Goal: Task Accomplishment & Management: Use online tool/utility

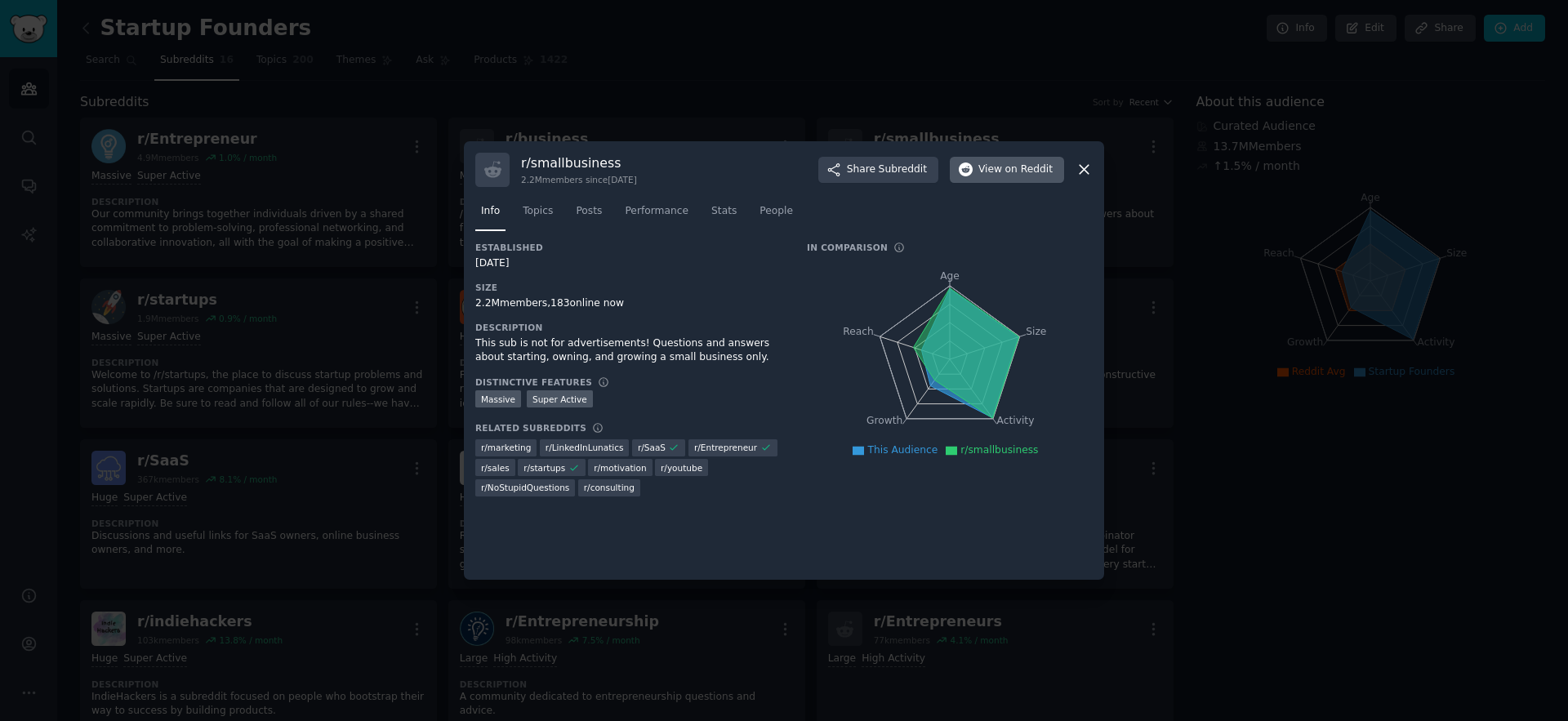
click at [1030, 165] on span "on Reddit" at bounding box center [1028, 169] width 47 height 14
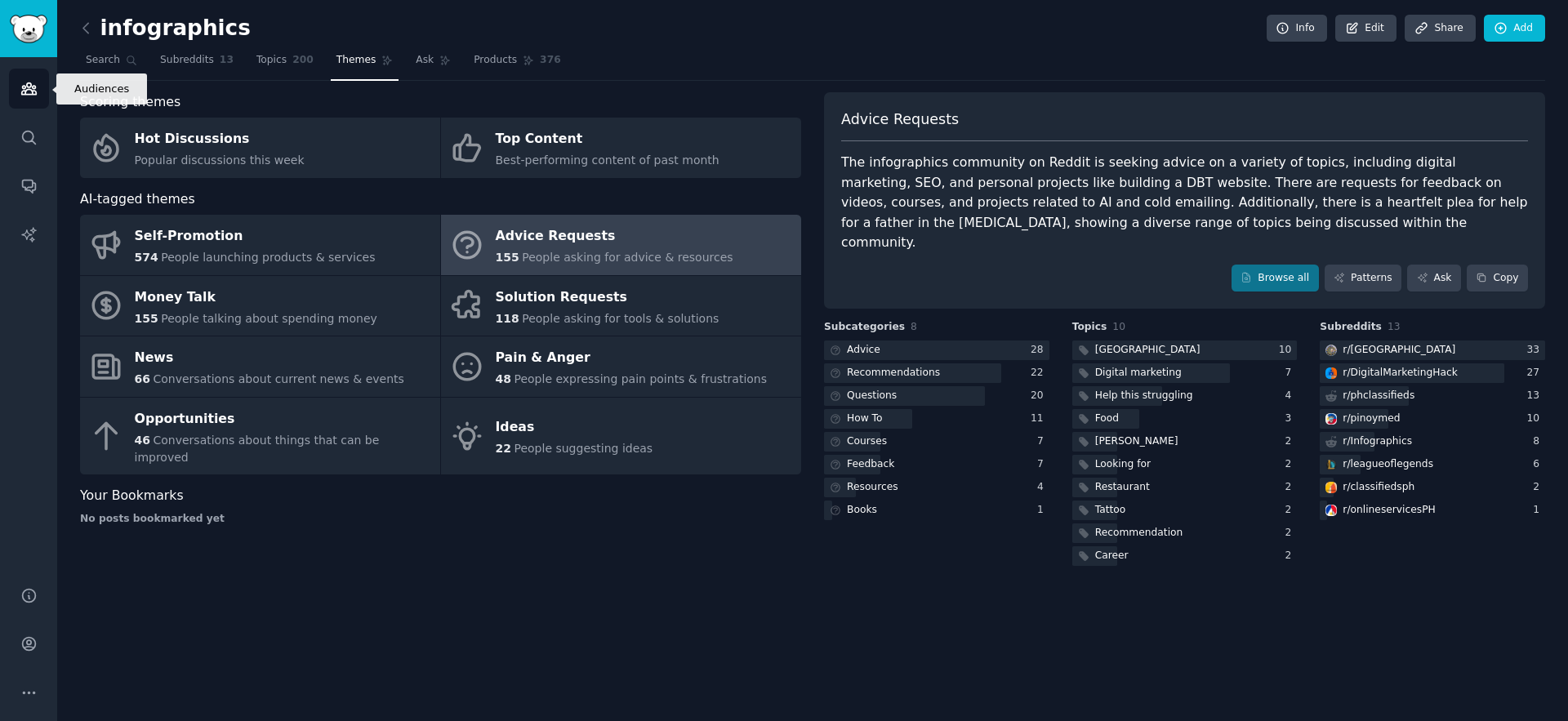
click at [30, 89] on icon "Sidebar" at bounding box center [28, 89] width 14 height 12
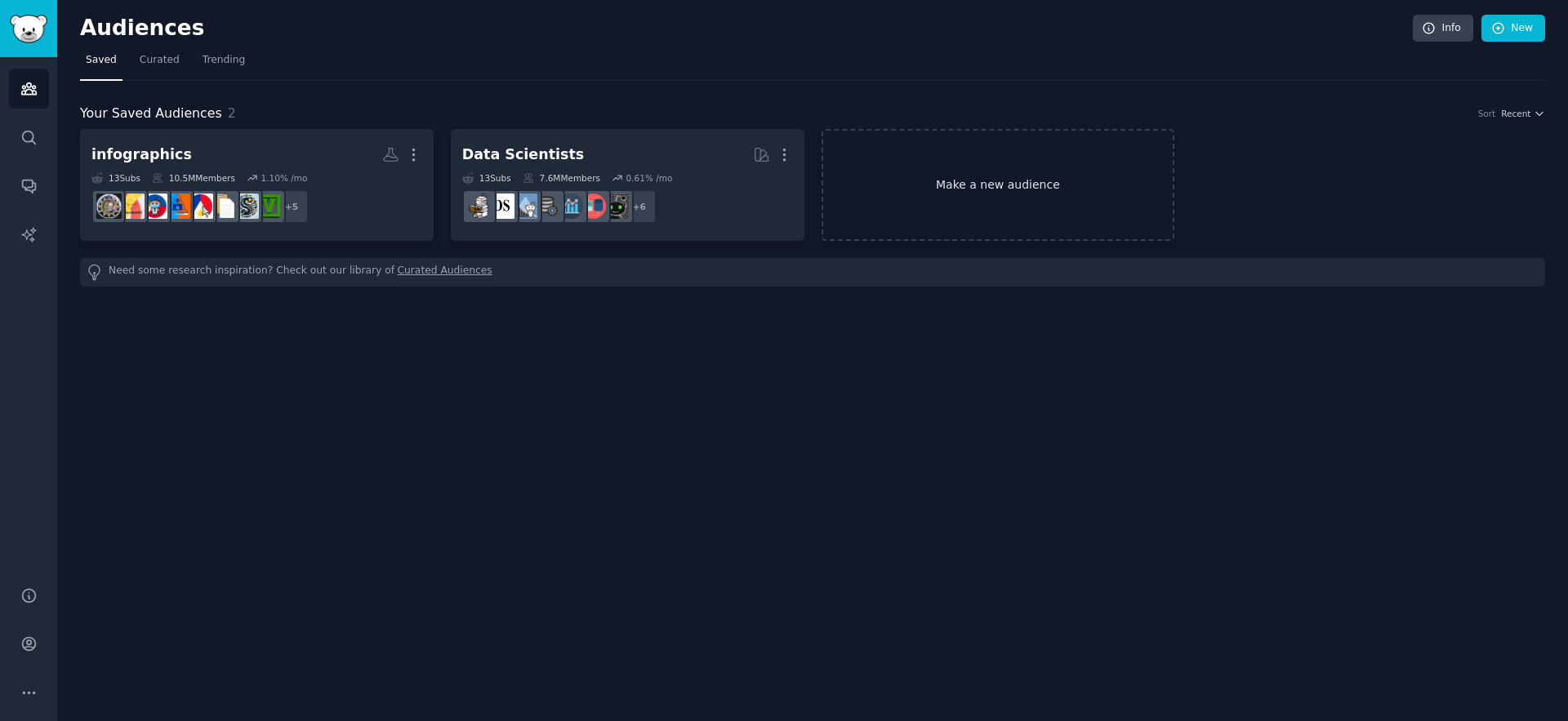
click at [1138, 213] on link "Make a new audience" at bounding box center [998, 185] width 354 height 112
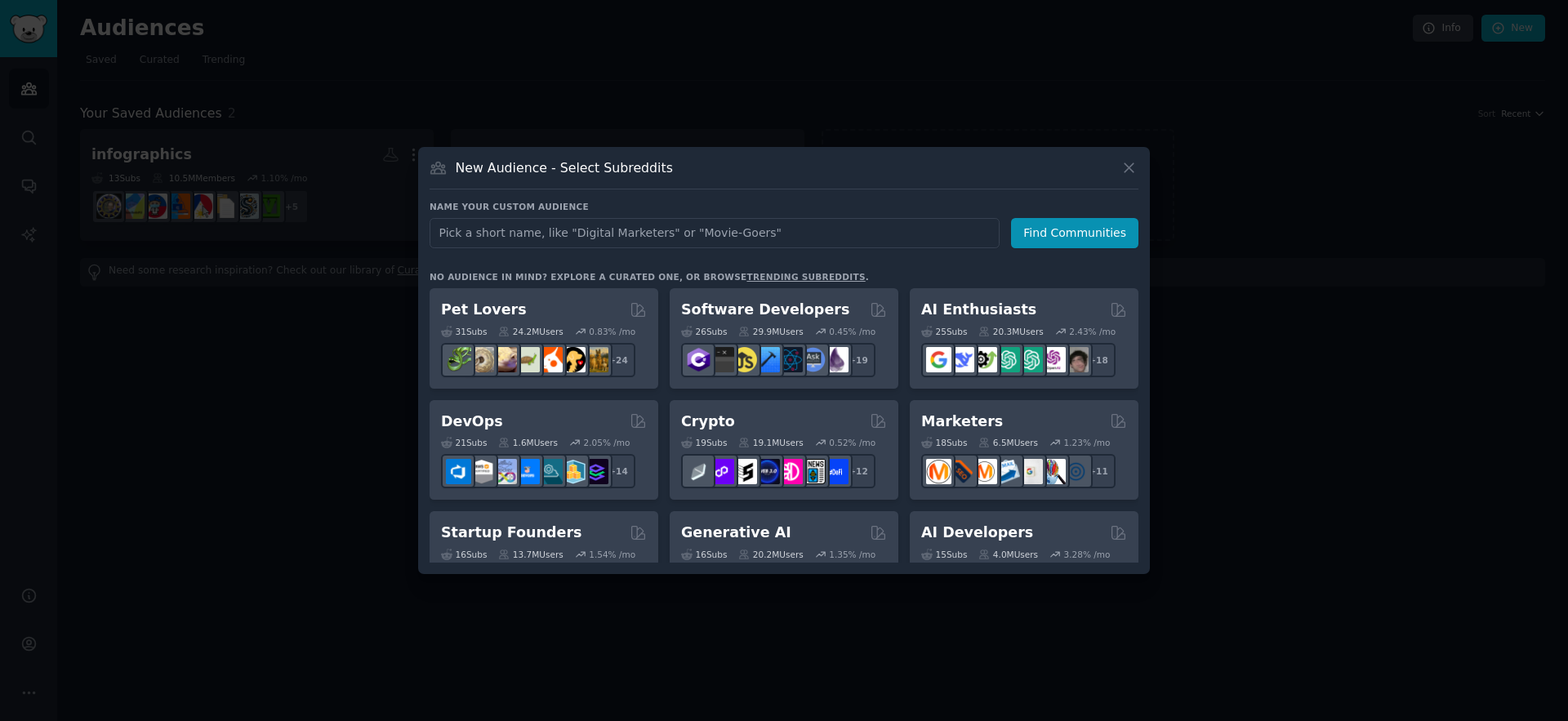
click at [596, 223] on input "text" at bounding box center [714, 233] width 570 height 30
type input "ai ideas"
click at [1043, 232] on button "Find Communities" at bounding box center [1074, 233] width 127 height 30
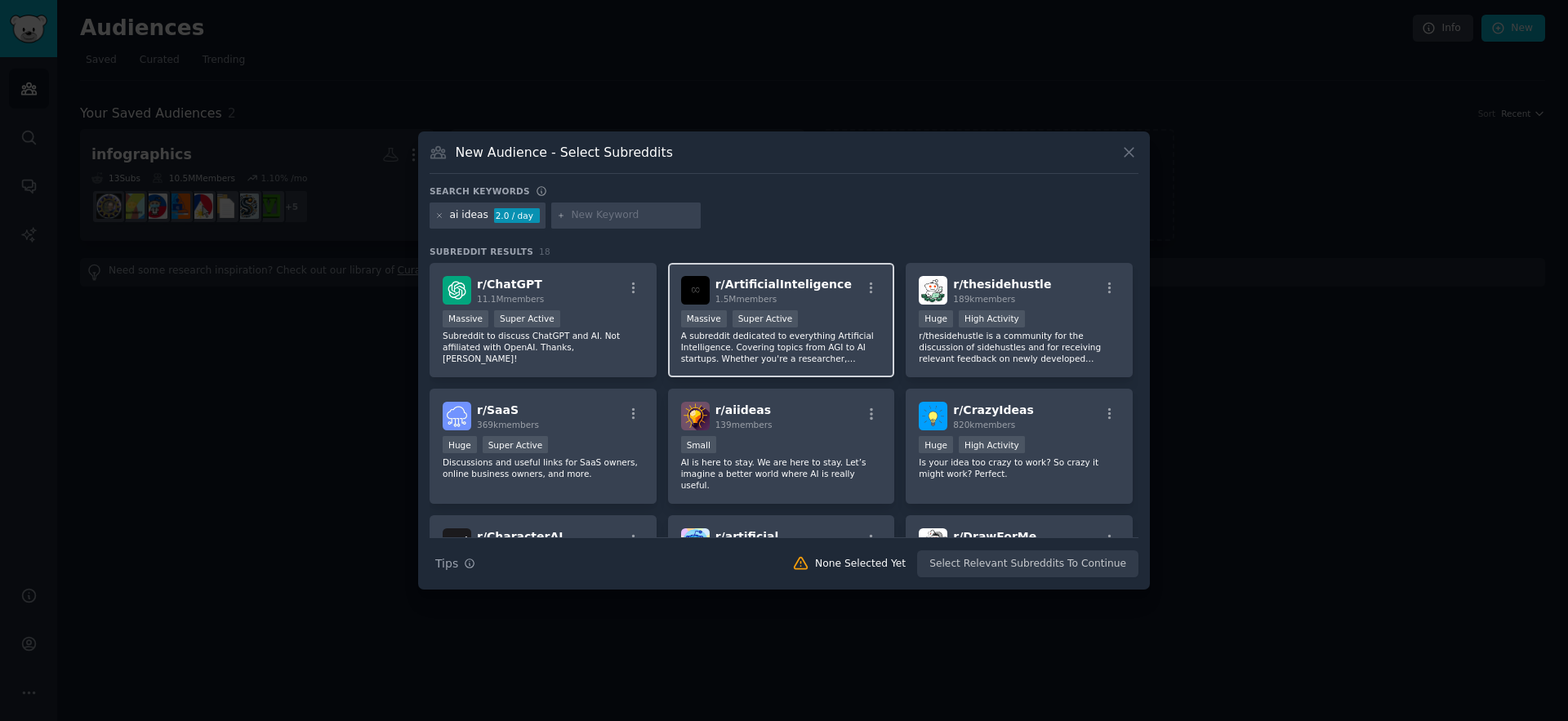
drag, startPoint x: 594, startPoint y: 315, endPoint x: 753, endPoint y: 315, distance: 159.0
click at [594, 315] on div "Massive Super Active" at bounding box center [542, 320] width 201 height 20
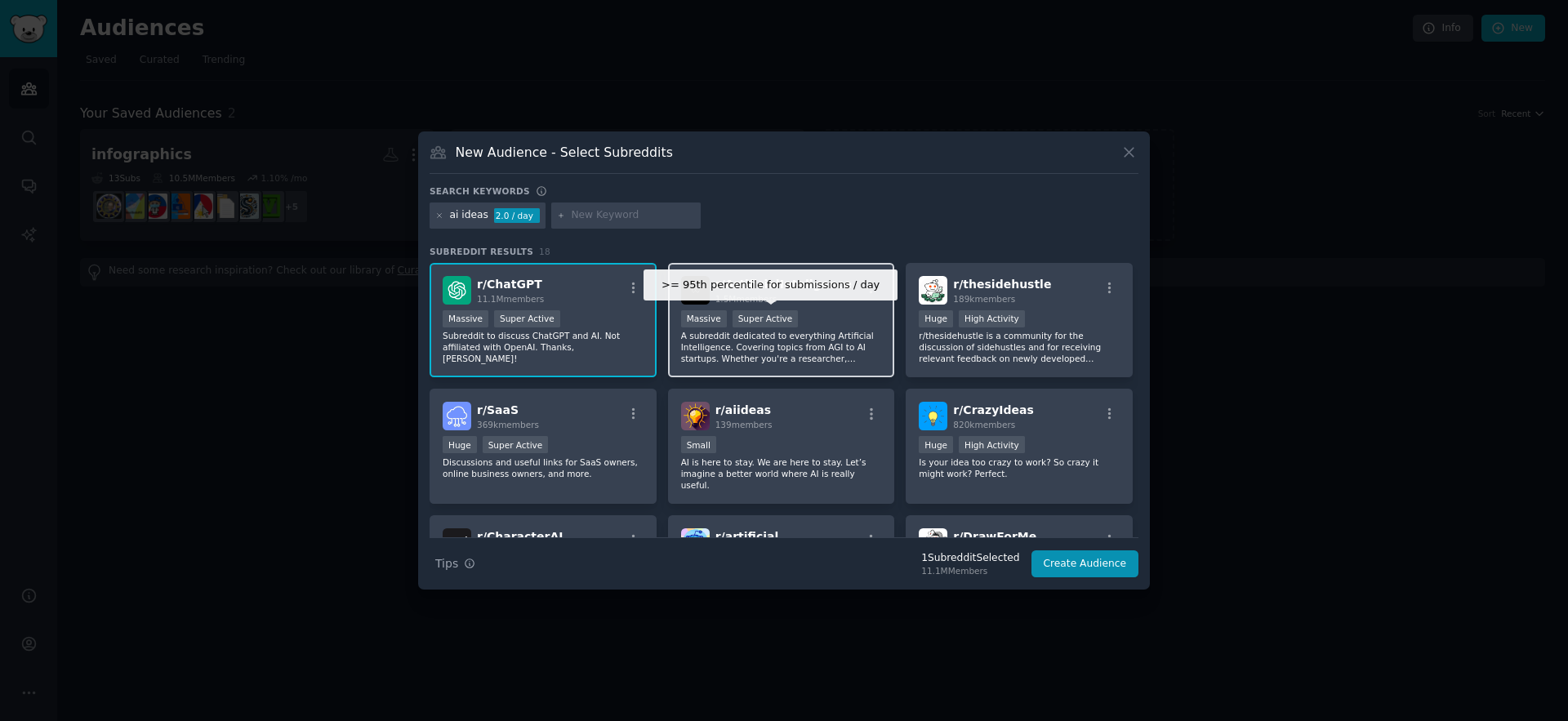
click at [788, 313] on div "Super Active" at bounding box center [765, 319] width 66 height 17
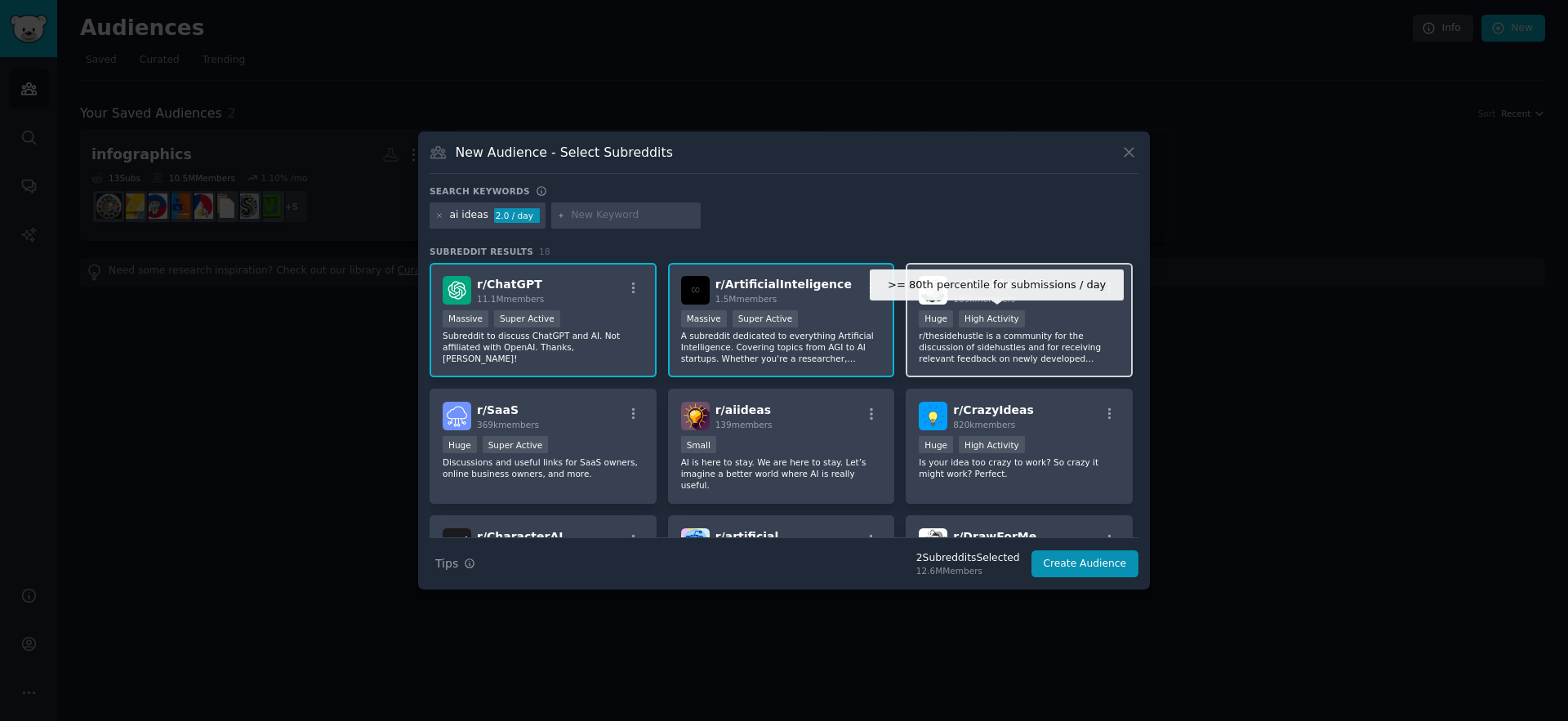
click at [999, 311] on div "High Activity" at bounding box center [991, 319] width 66 height 17
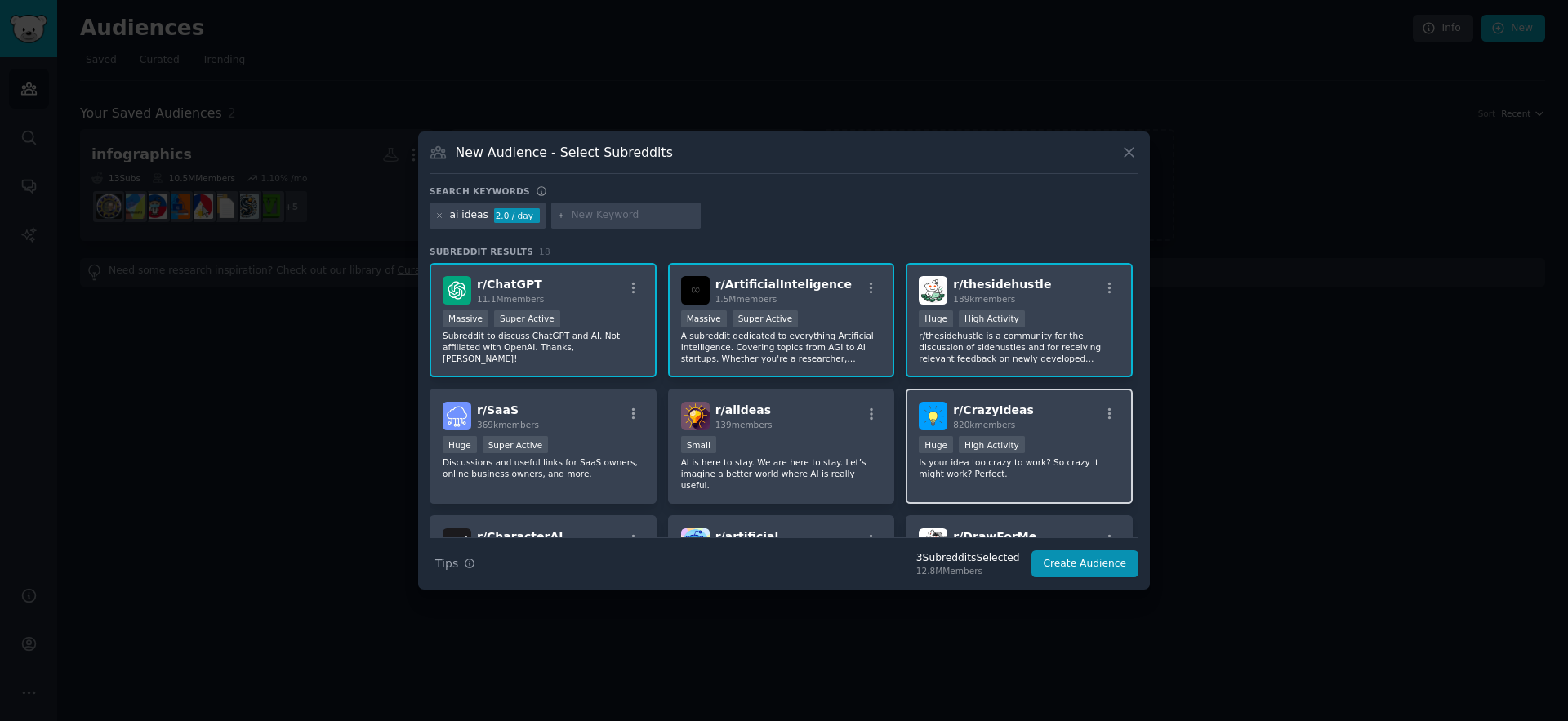
click at [1041, 458] on p "Is your idea too crazy to work? So crazy it might work? Perfect." at bounding box center [1018, 468] width 201 height 23
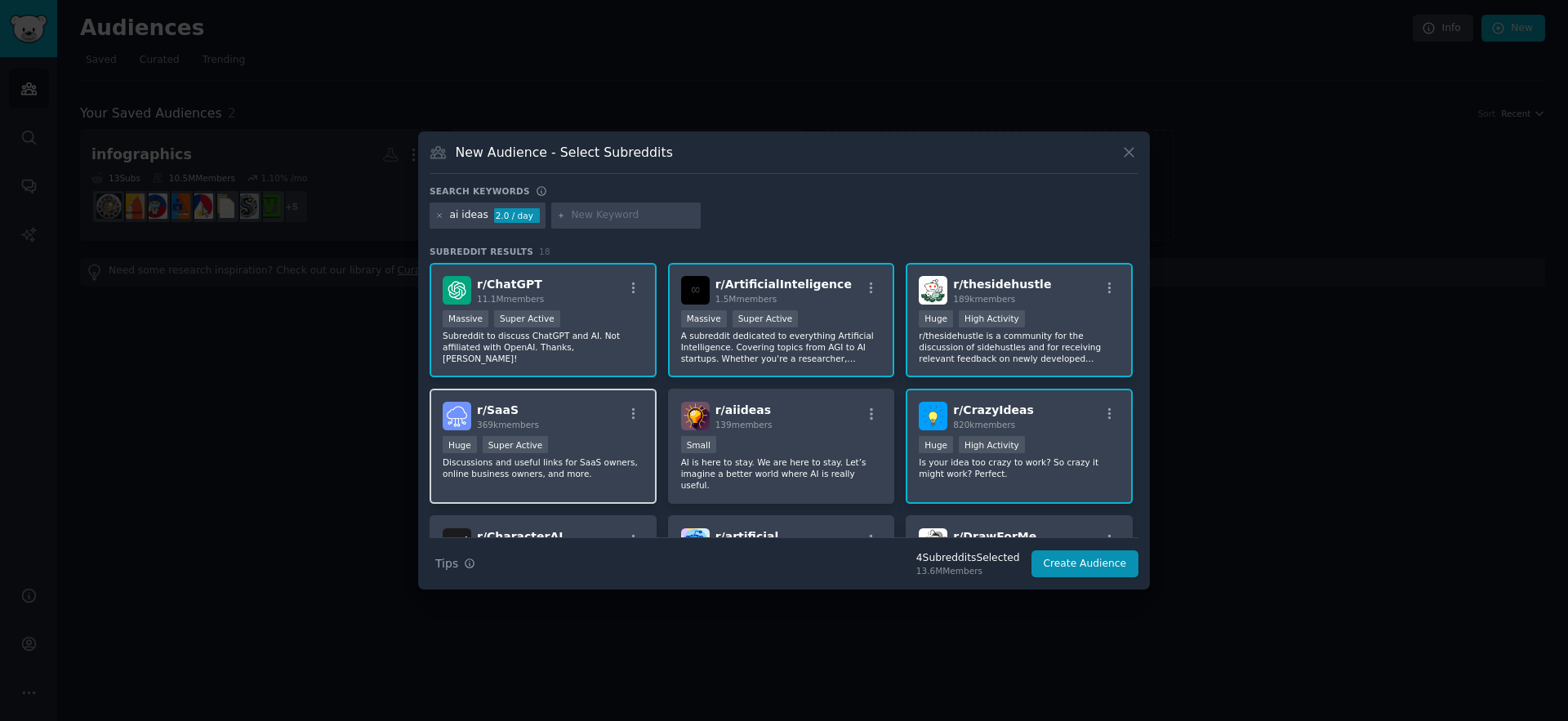
click at [553, 454] on div "Huge Super Active" at bounding box center [542, 445] width 201 height 20
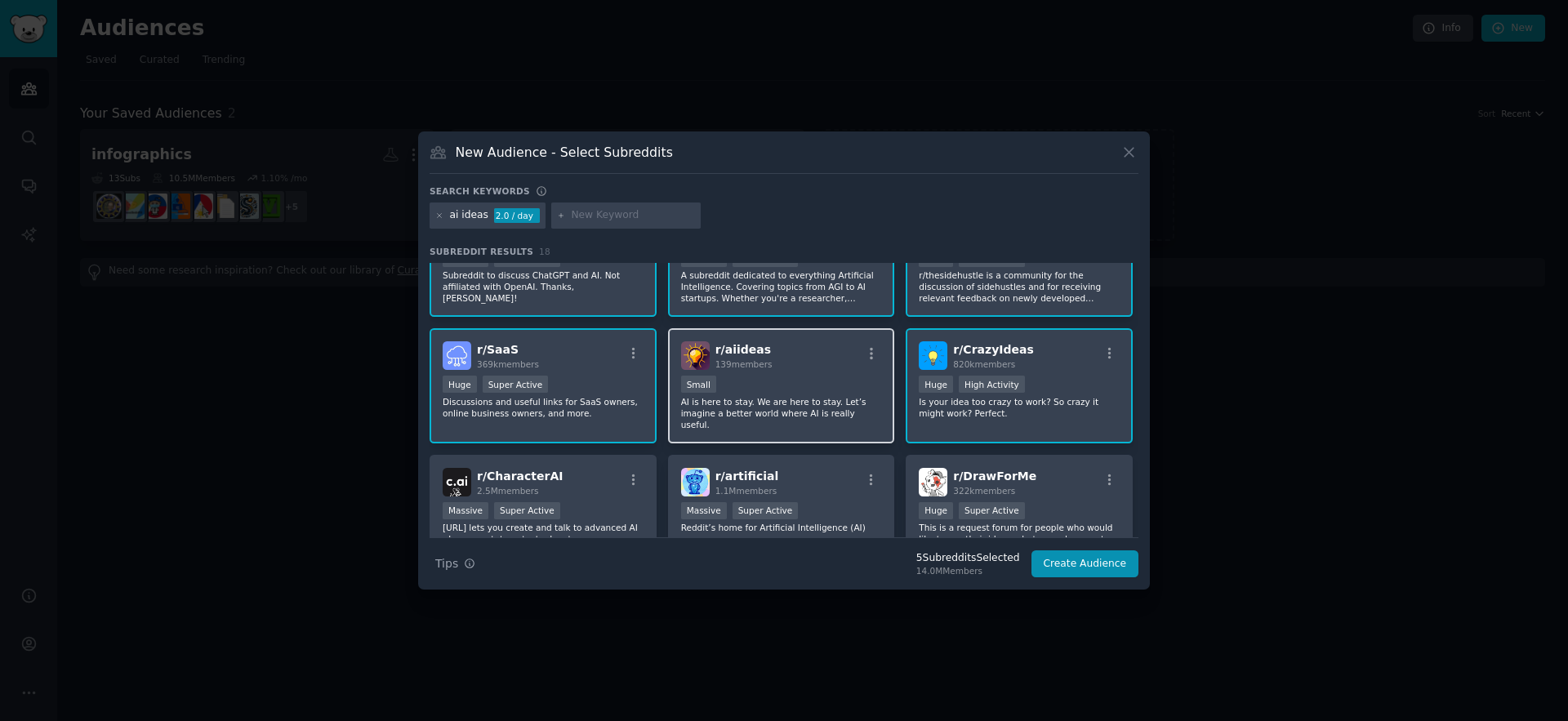
scroll to position [132, 0]
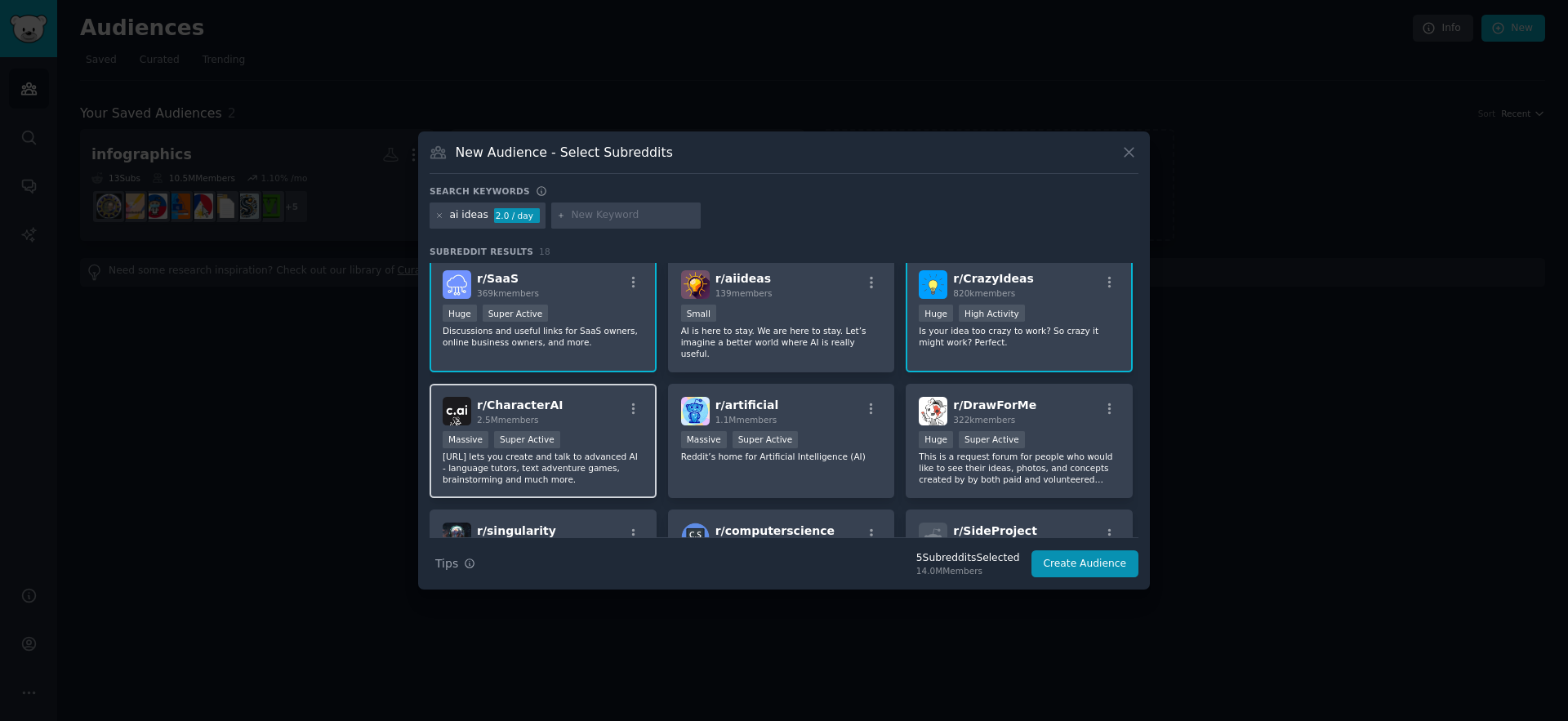
click at [544, 431] on div "Super Active" at bounding box center [527, 439] width 66 height 17
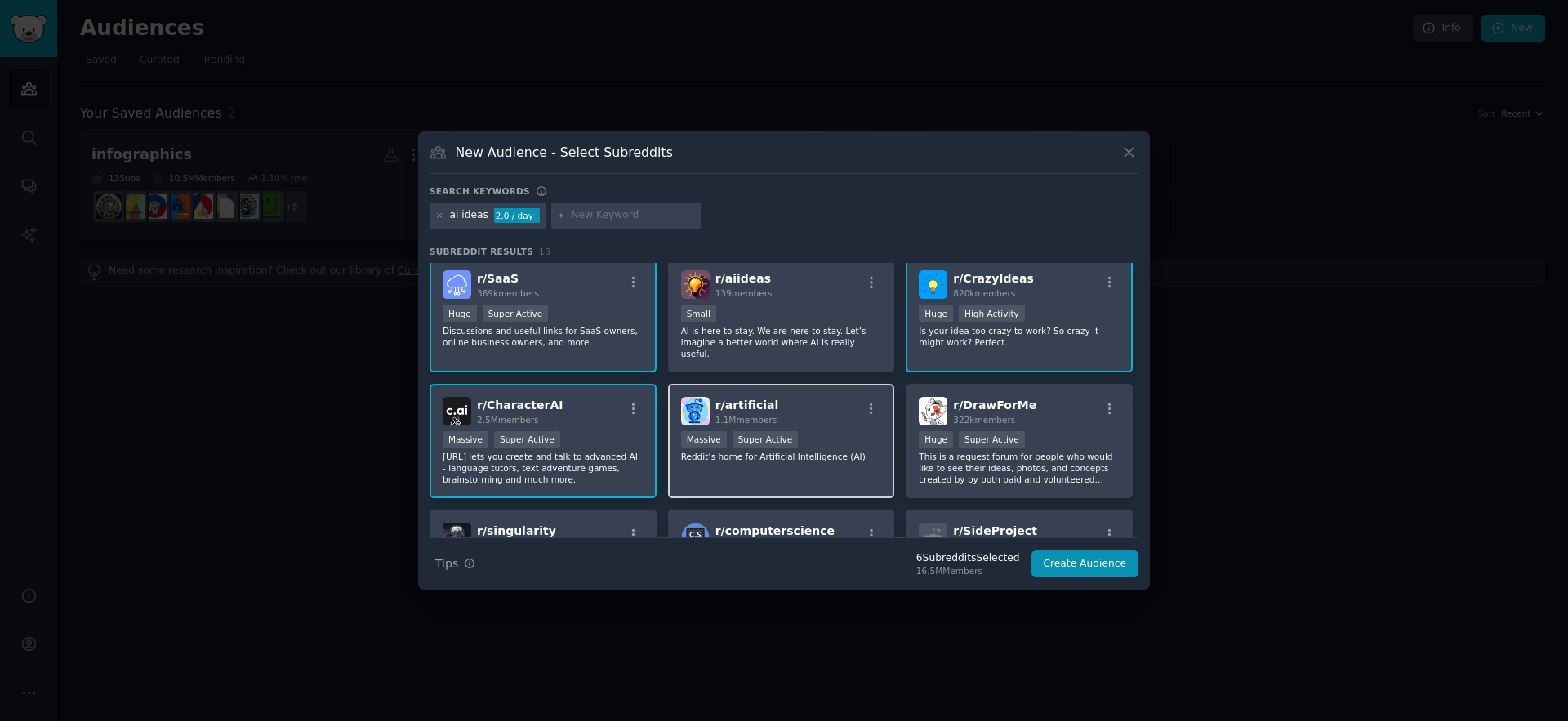
click at [772, 451] on p "Reddit’s home for Artificial Intelligence (AI)" at bounding box center [781, 457] width 201 height 12
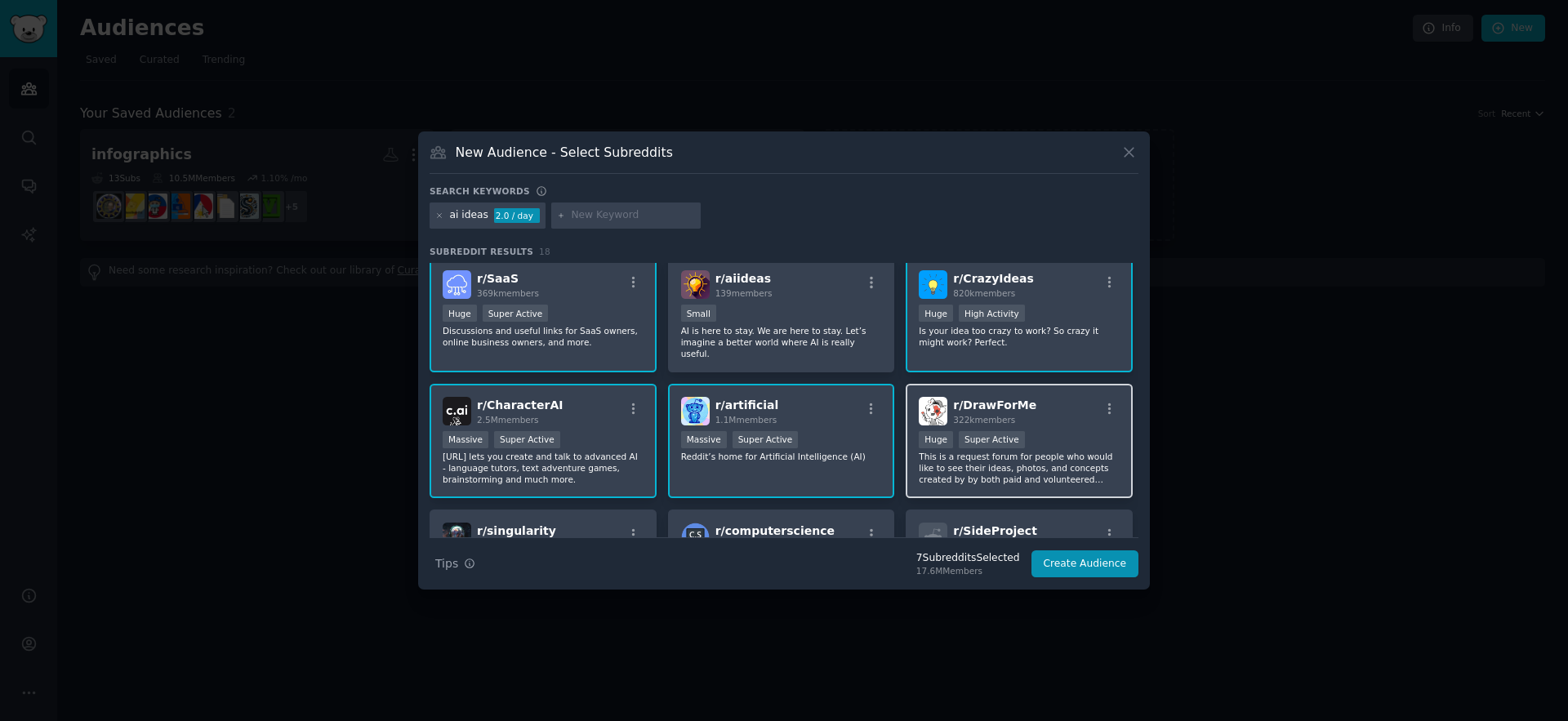
click at [1001, 451] on p "This is a request forum for people who would like to see their ideas, photos, a…" at bounding box center [1018, 468] width 201 height 35
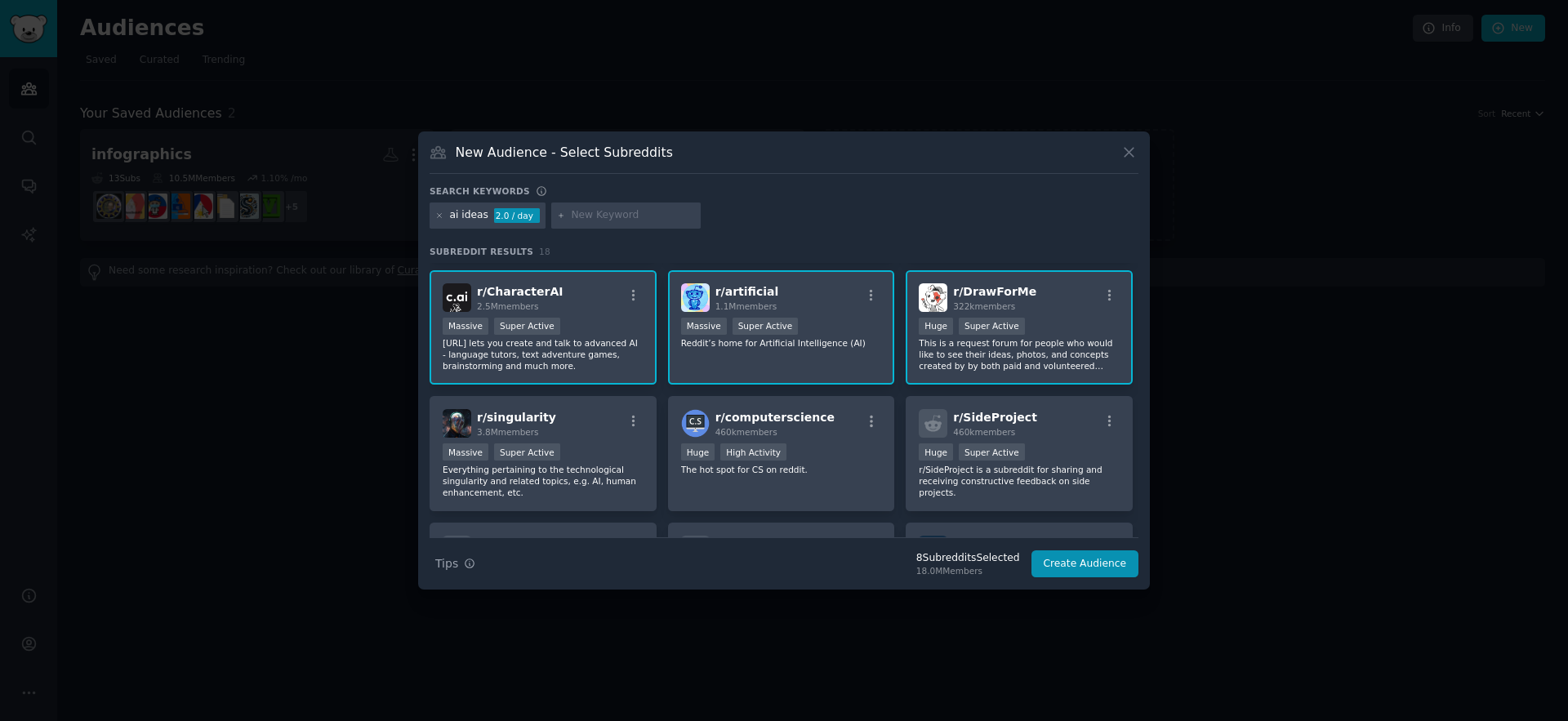
scroll to position [433, 0]
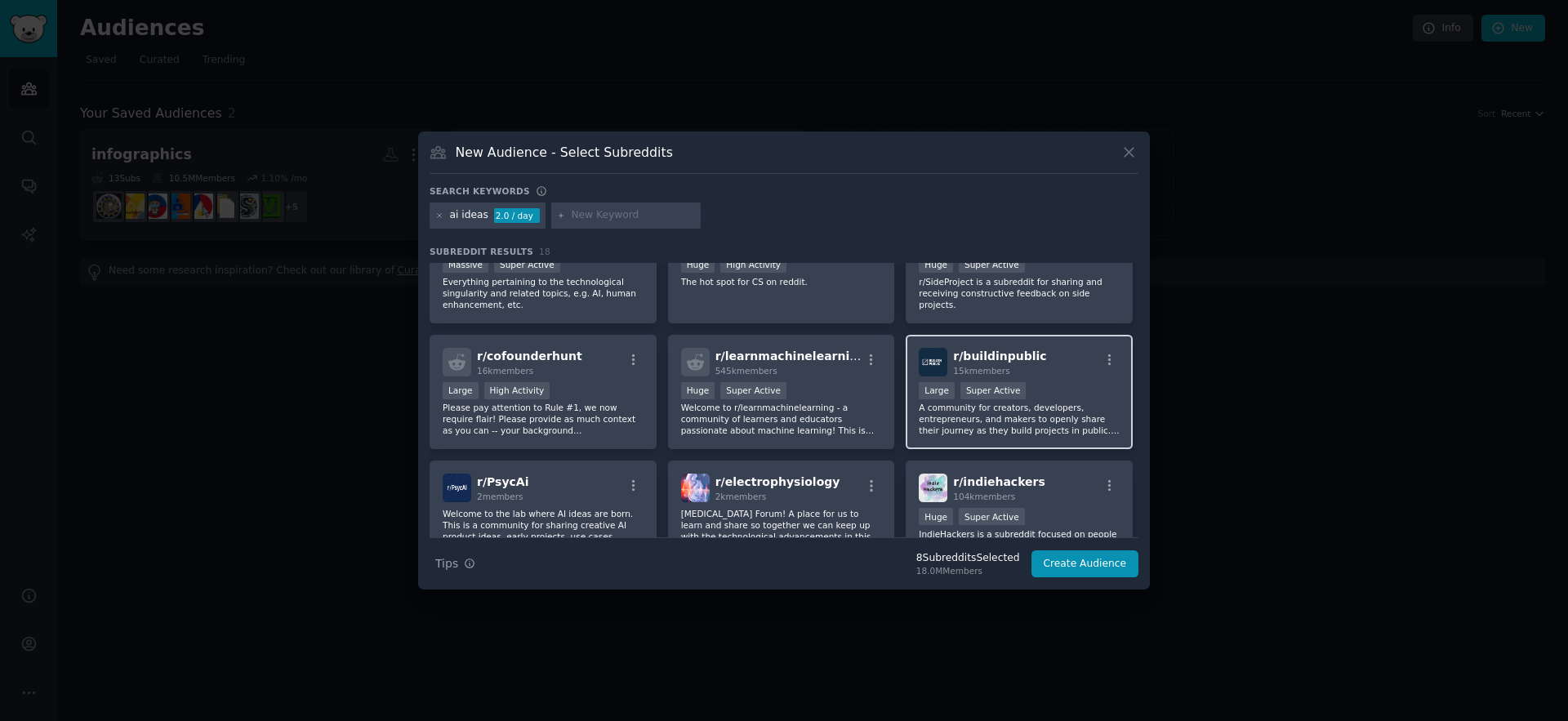
click at [1029, 404] on p "A community for creators, developers, entrepreneurs, and makers to openly share…" at bounding box center [1018, 419] width 201 height 35
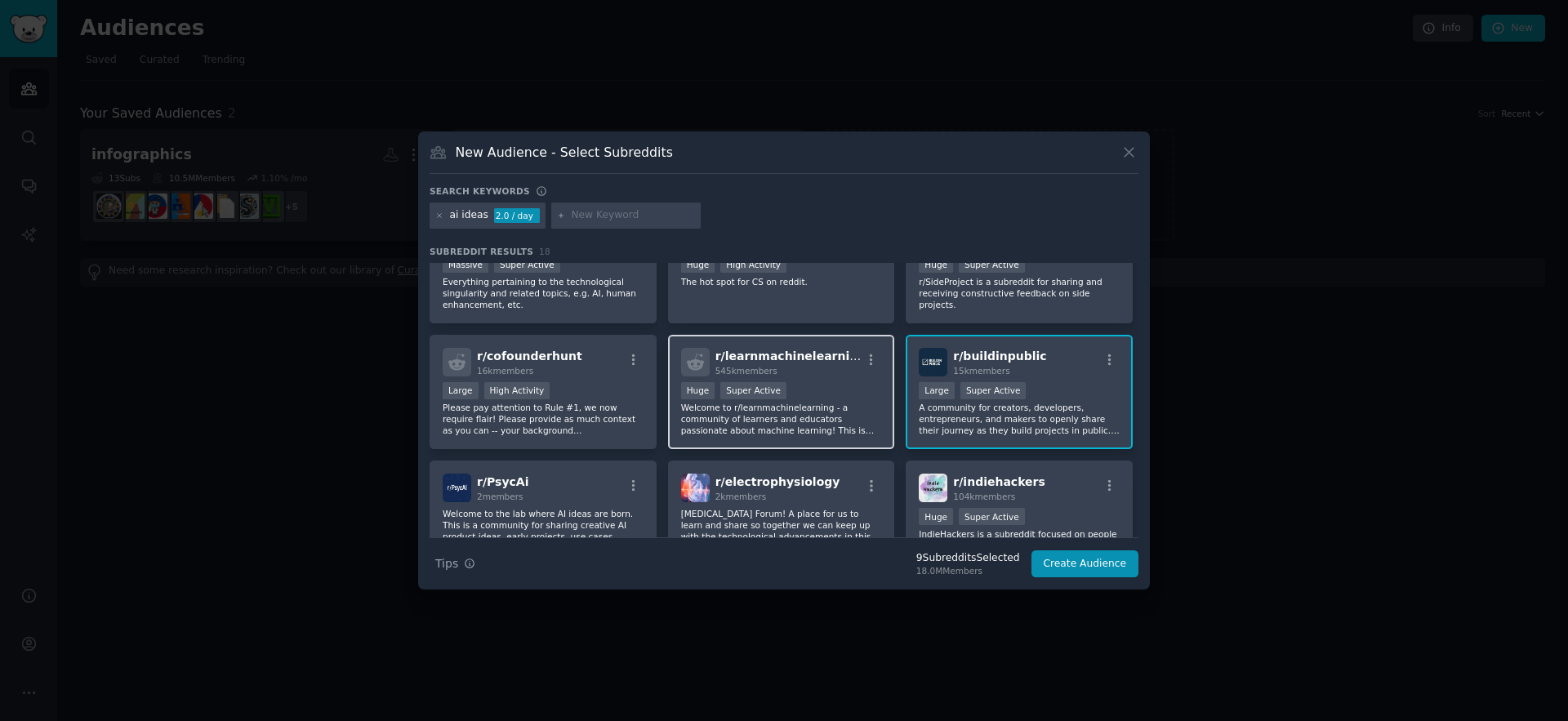
drag, startPoint x: 820, startPoint y: 391, endPoint x: 806, endPoint y: 391, distance: 14.0
click at [820, 402] on p "Welcome to r/learnmachinelearning - a community of learners and educators passi…" at bounding box center [781, 419] width 201 height 35
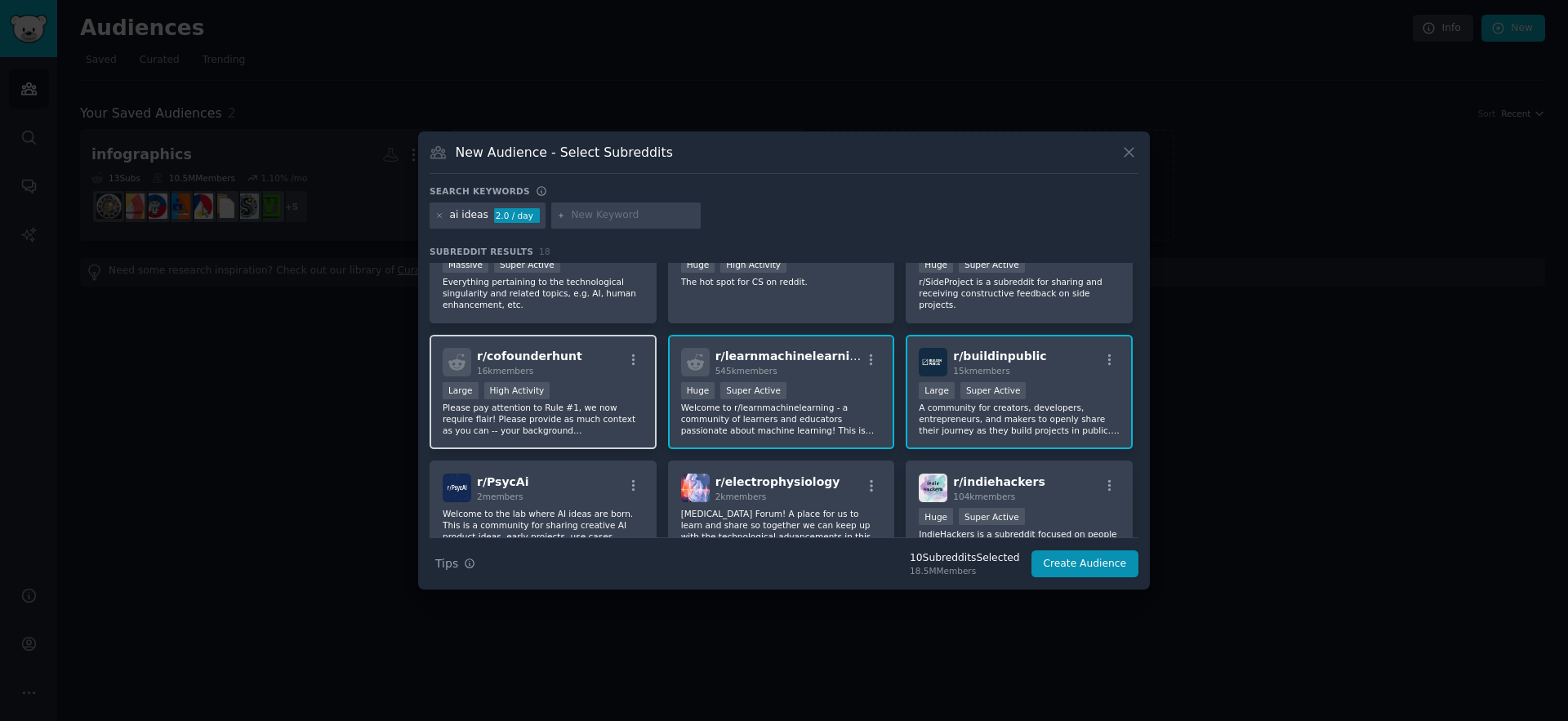
click at [611, 368] on div "r/ cofounderhunt 16k members Large High Activity Please pay attention to Rule #…" at bounding box center [543, 392] width 227 height 115
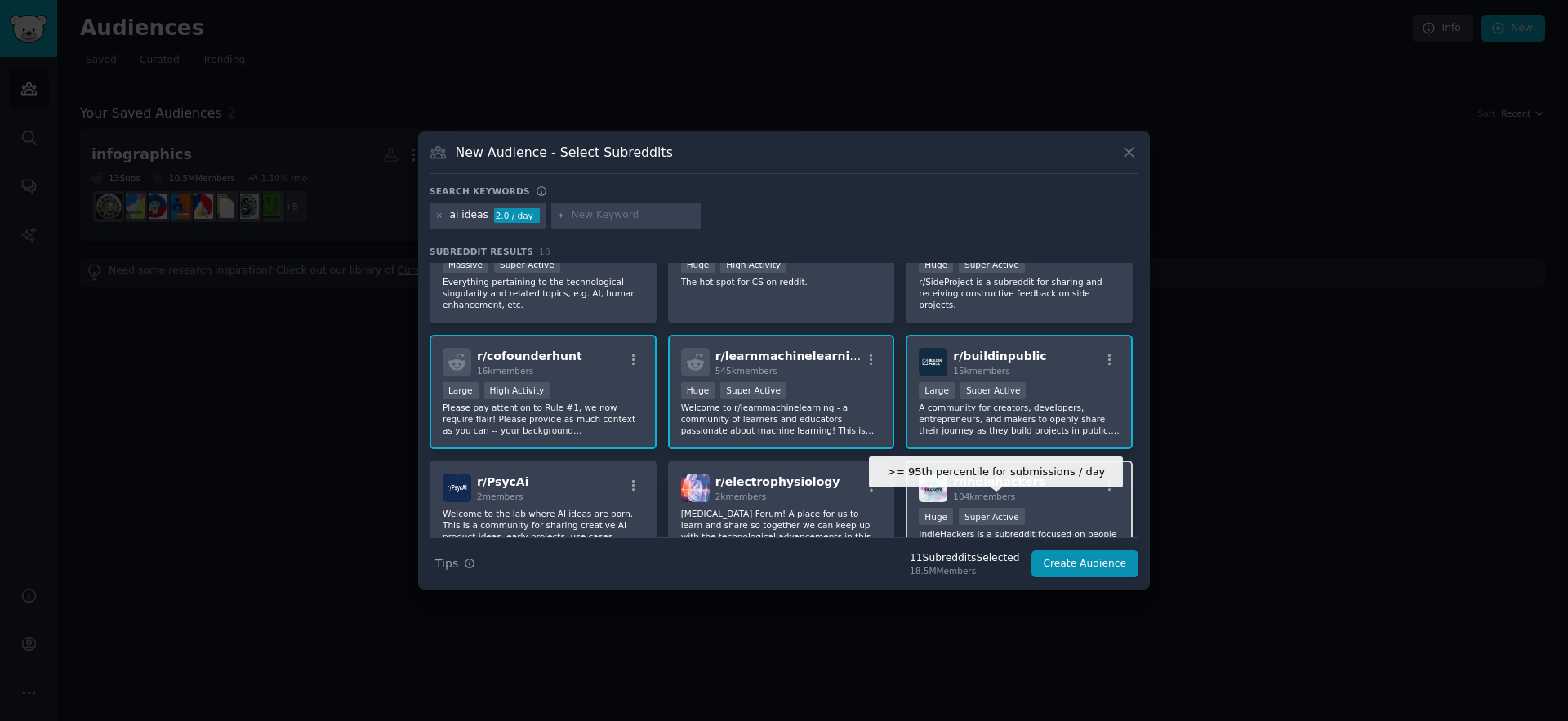
click at [994, 508] on div "Super Active" at bounding box center [991, 516] width 66 height 17
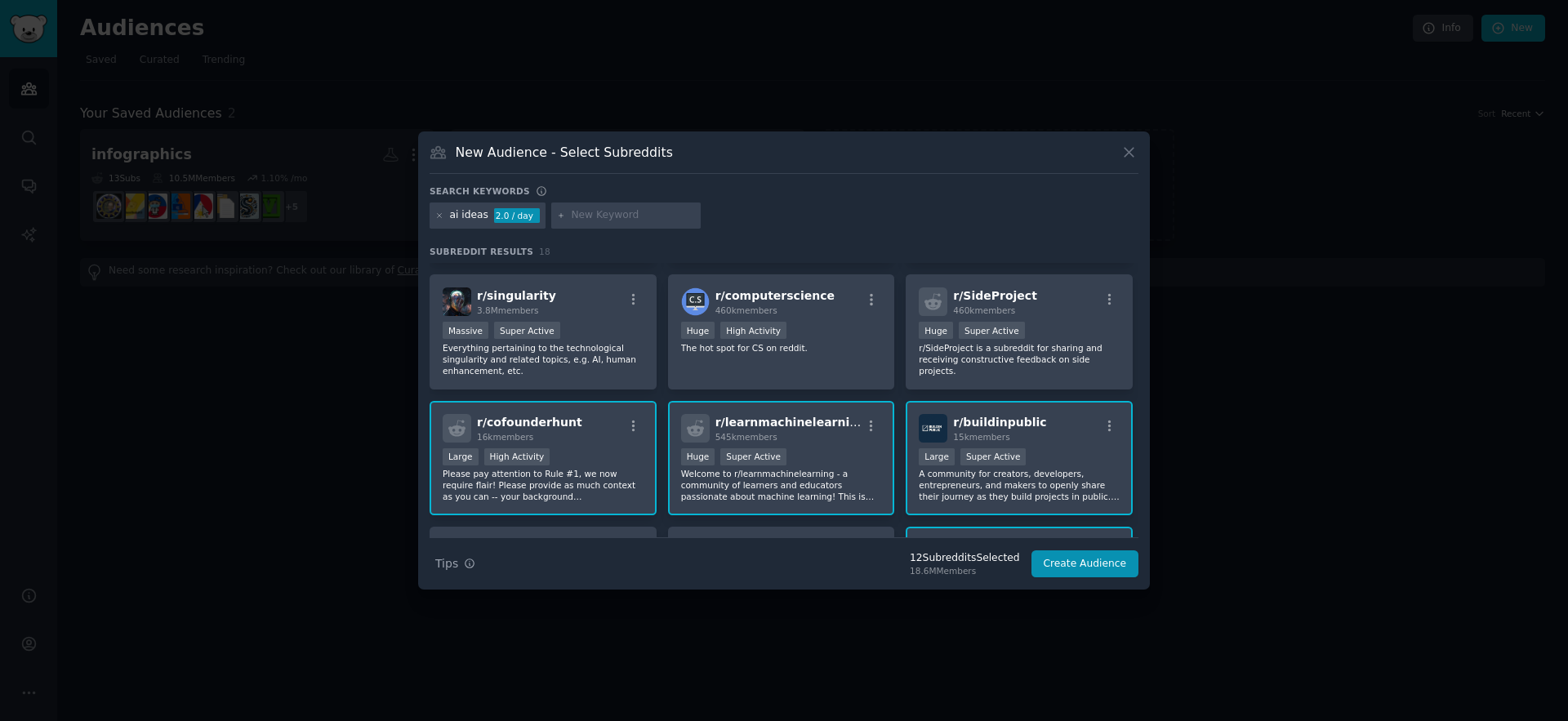
scroll to position [363, 0]
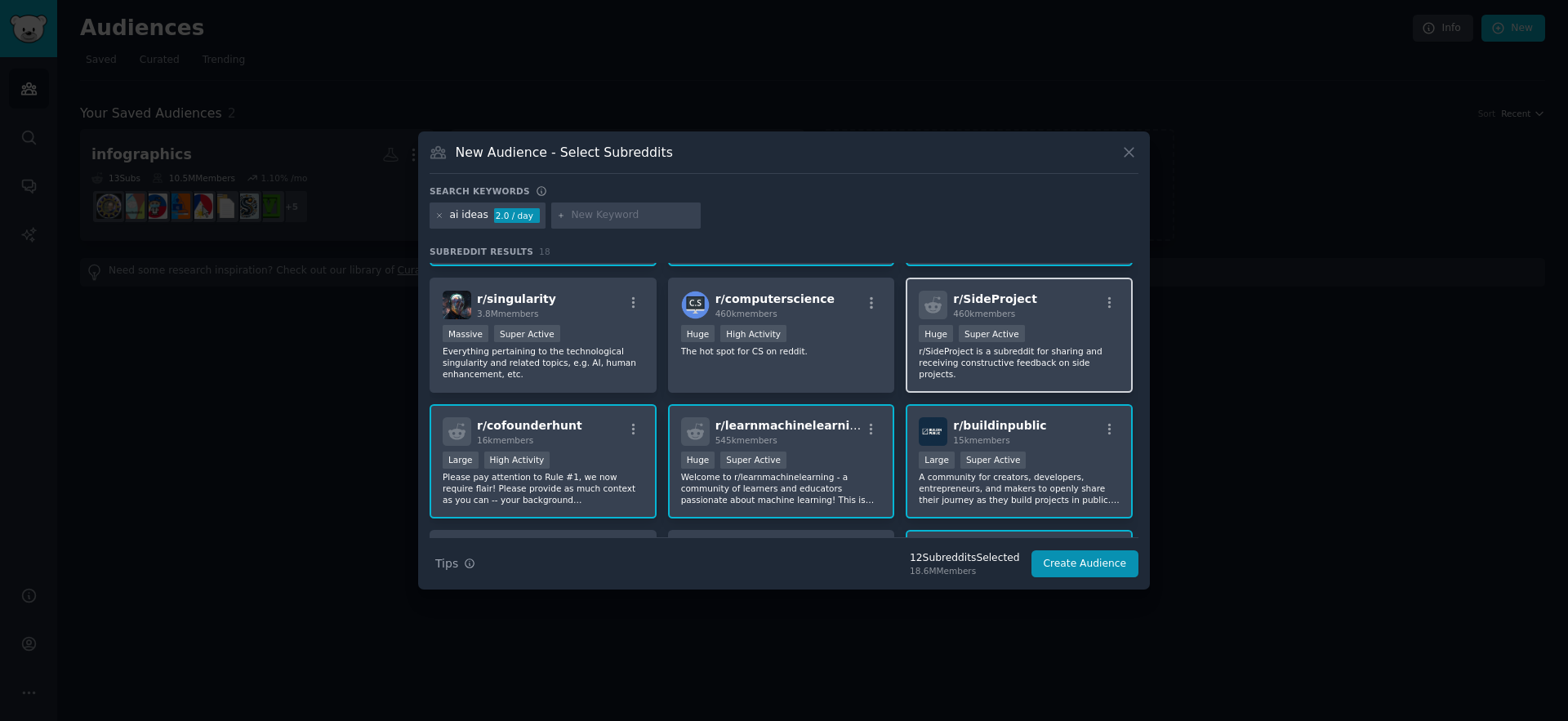
click at [1021, 345] on p "r/SideProject is a subreddit for sharing and receiving constructive feedback on…" at bounding box center [1018, 362] width 201 height 35
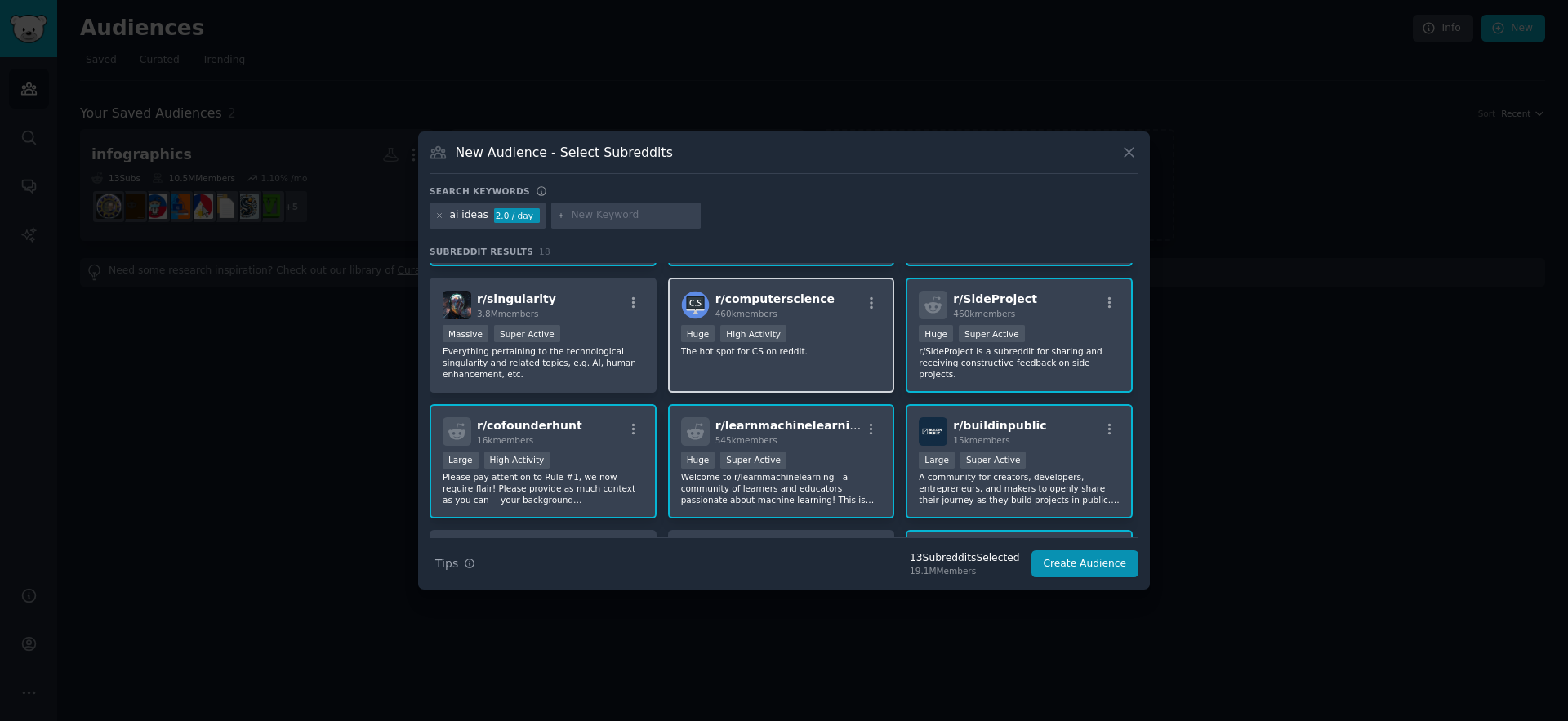
click at [846, 325] on div "Huge High Activity" at bounding box center [781, 335] width 201 height 20
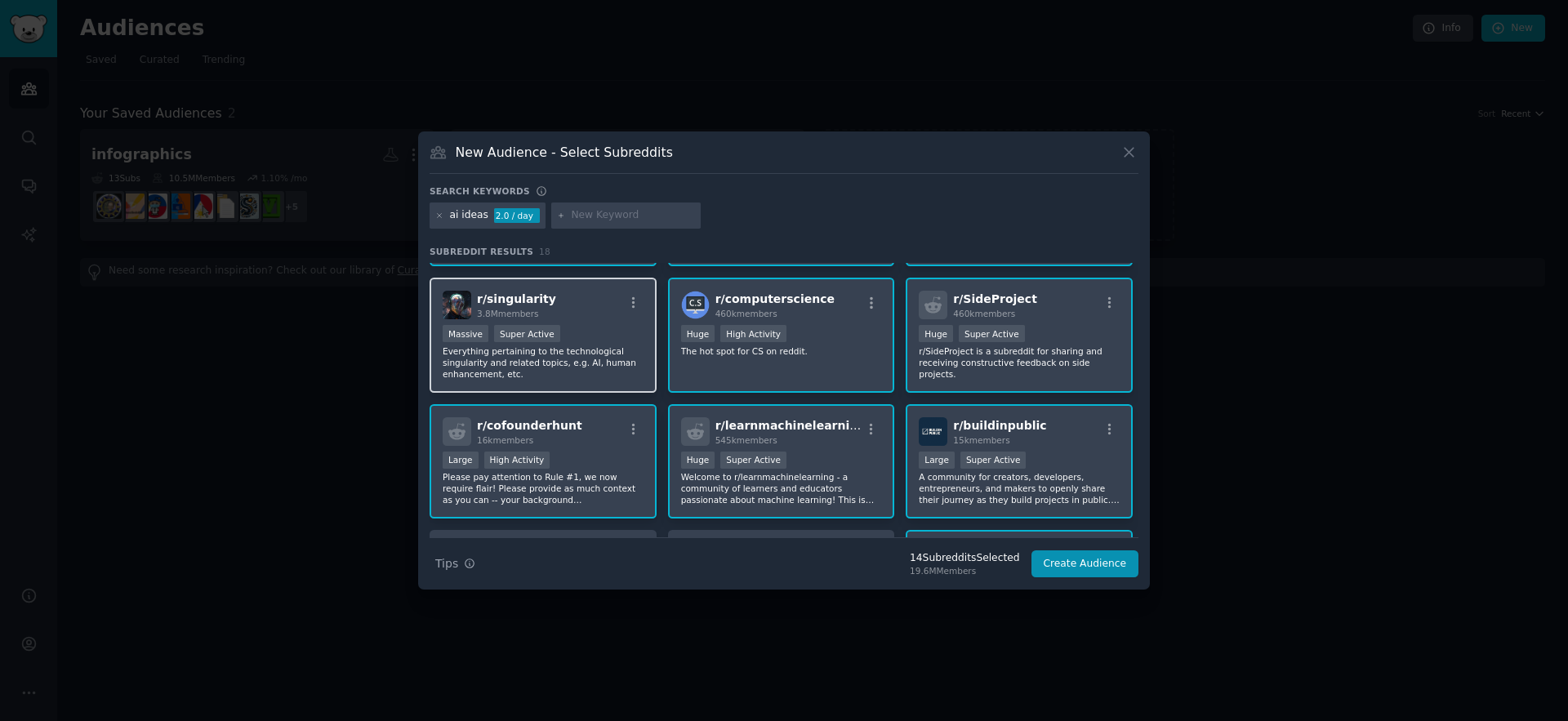
click at [619, 311] on div "r/ singularity 3.8M members Massive Super Active Everything pertaining to the t…" at bounding box center [543, 336] width 227 height 115
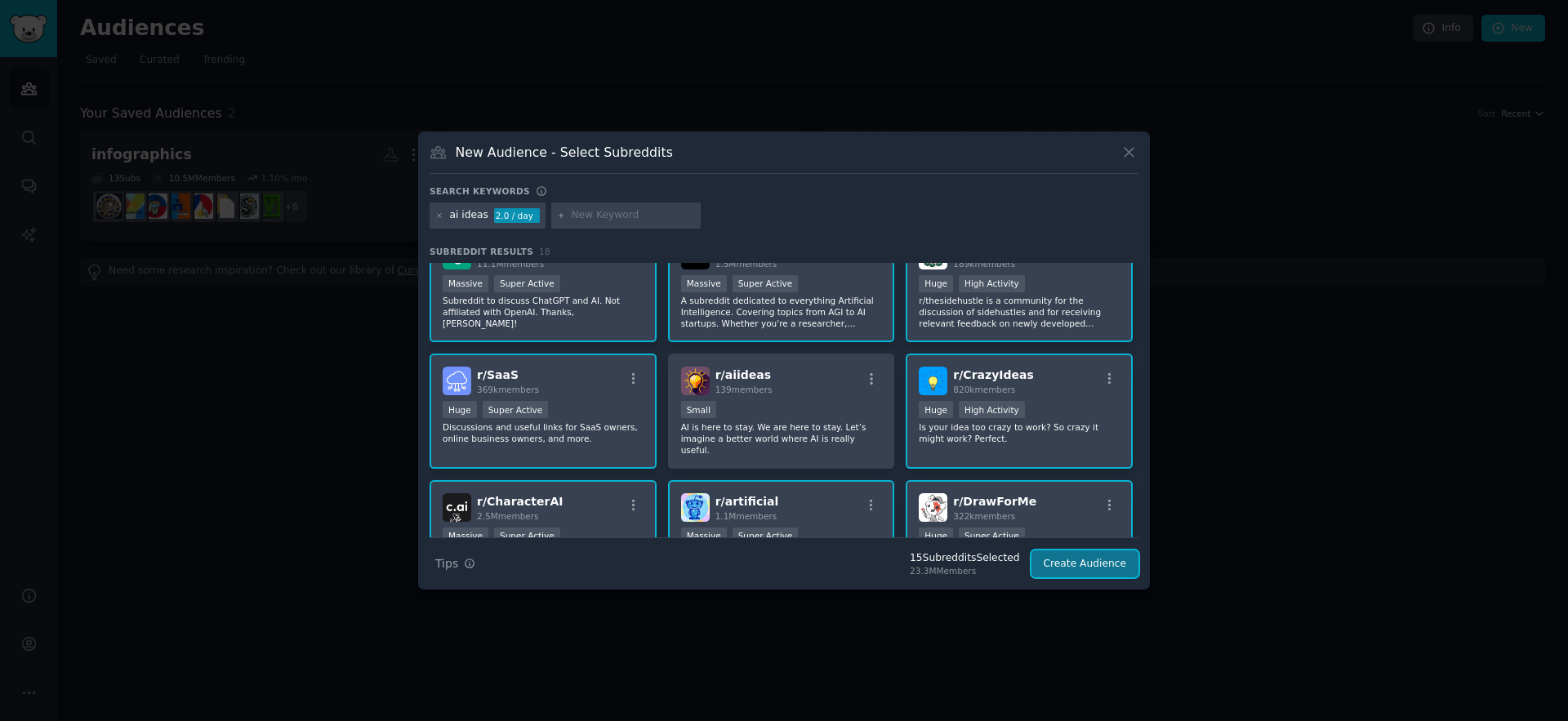
click at [1102, 568] on button "Create Audience" at bounding box center [1085, 563] width 108 height 28
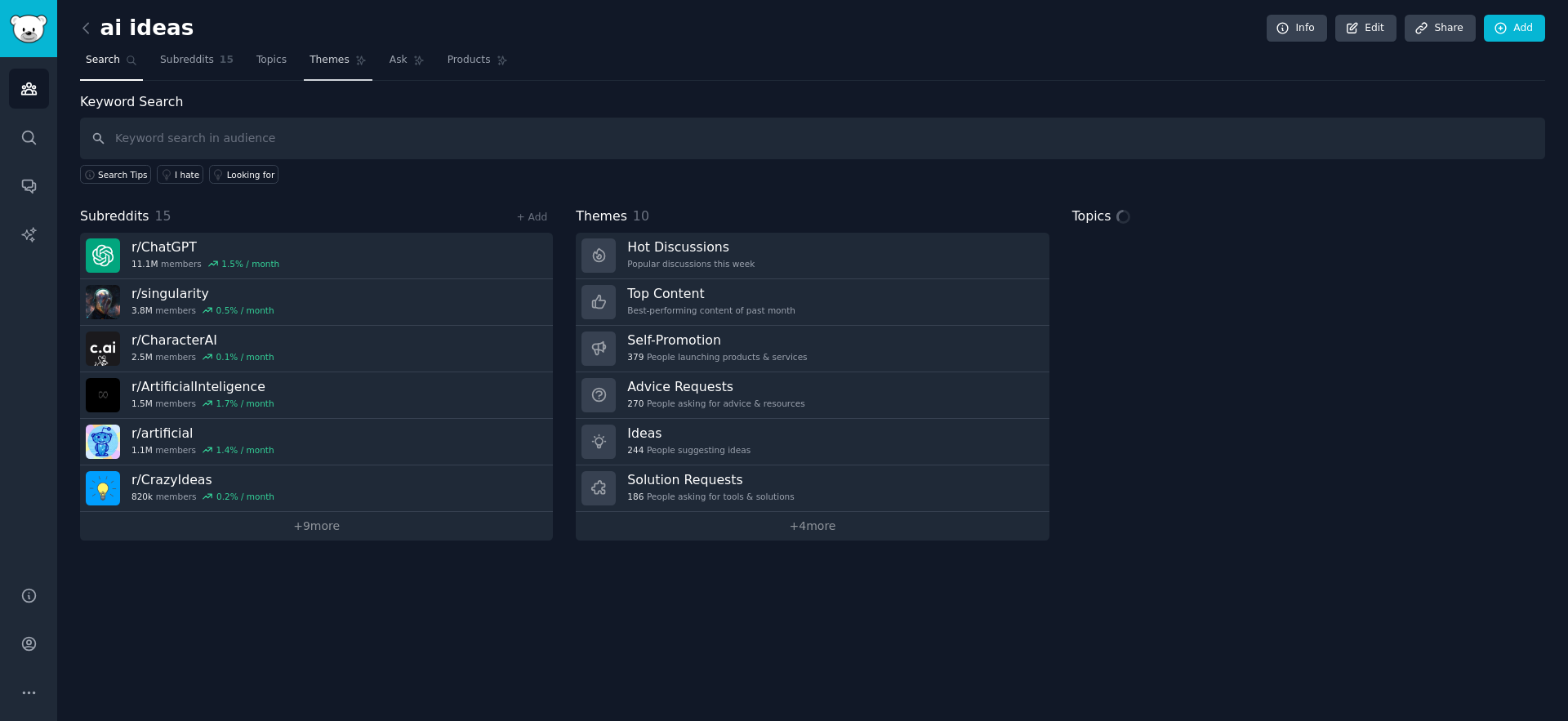
click at [332, 62] on span "Themes" at bounding box center [330, 60] width 40 height 14
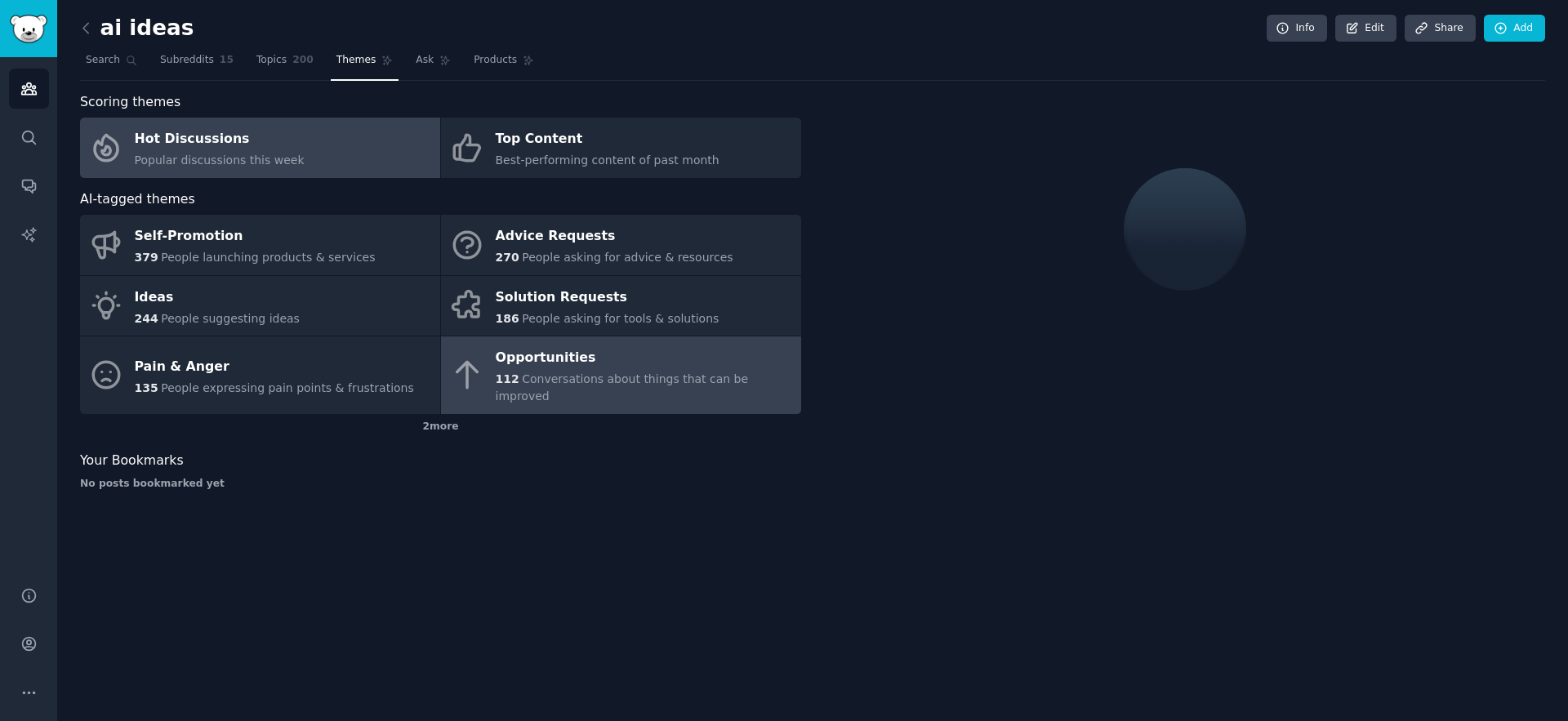
drag, startPoint x: 447, startPoint y: 406, endPoint x: 475, endPoint y: 374, distance: 42.5
click at [447, 414] on div "2 more" at bounding box center [440, 427] width 721 height 26
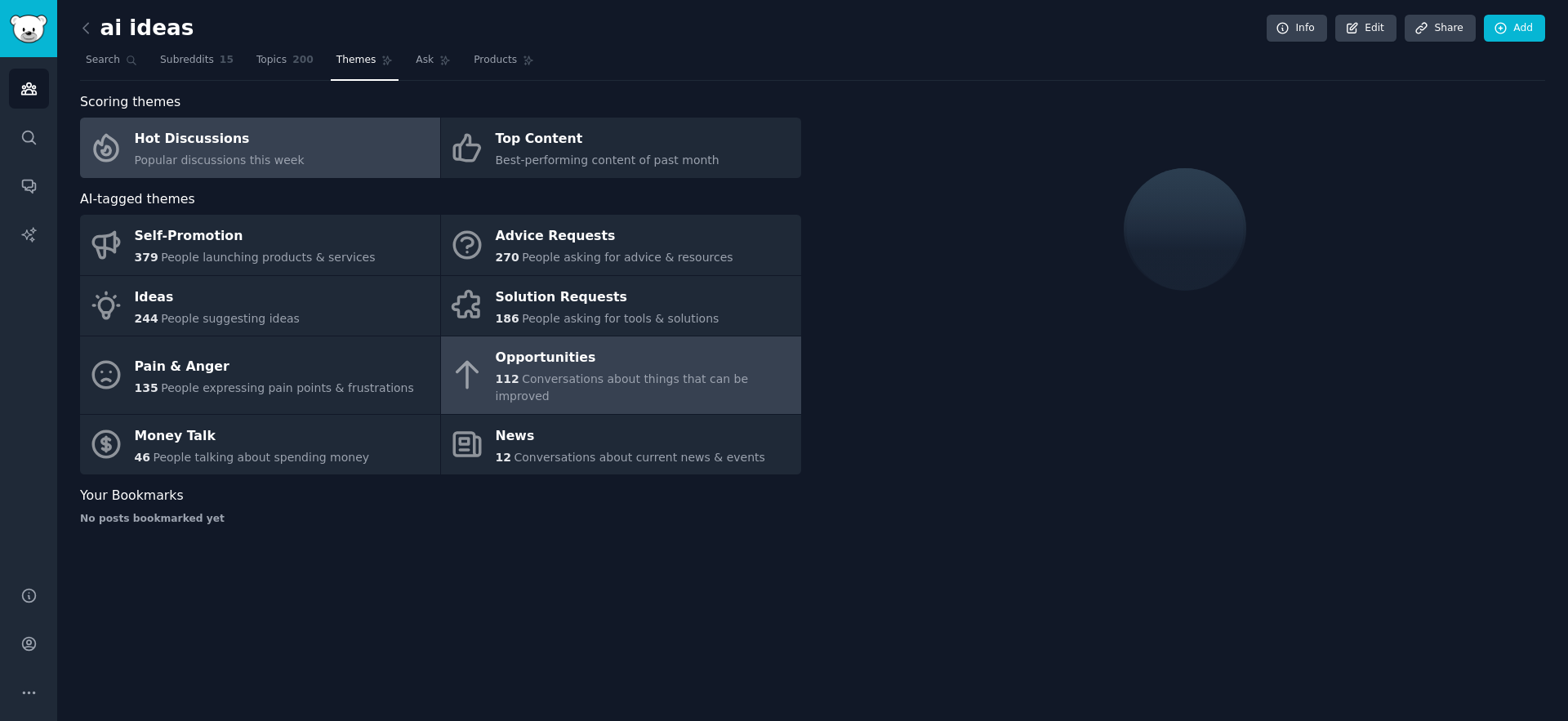
click at [583, 356] on div "Opportunities" at bounding box center [643, 358] width 297 height 26
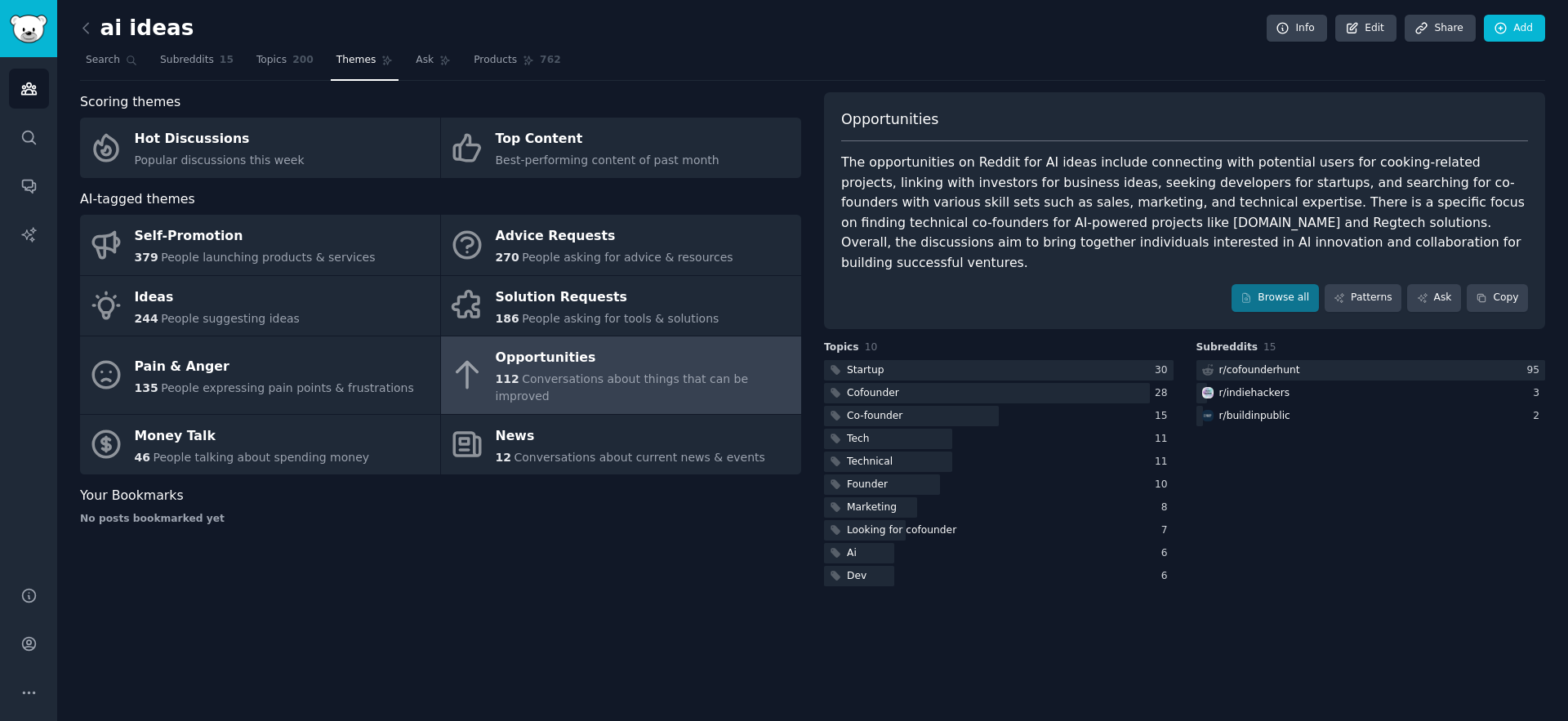
click at [1005, 218] on div "The opportunities on Reddit for AI ideas include connecting with potential user…" at bounding box center [1184, 212] width 686 height 120
copy div "CardHint"
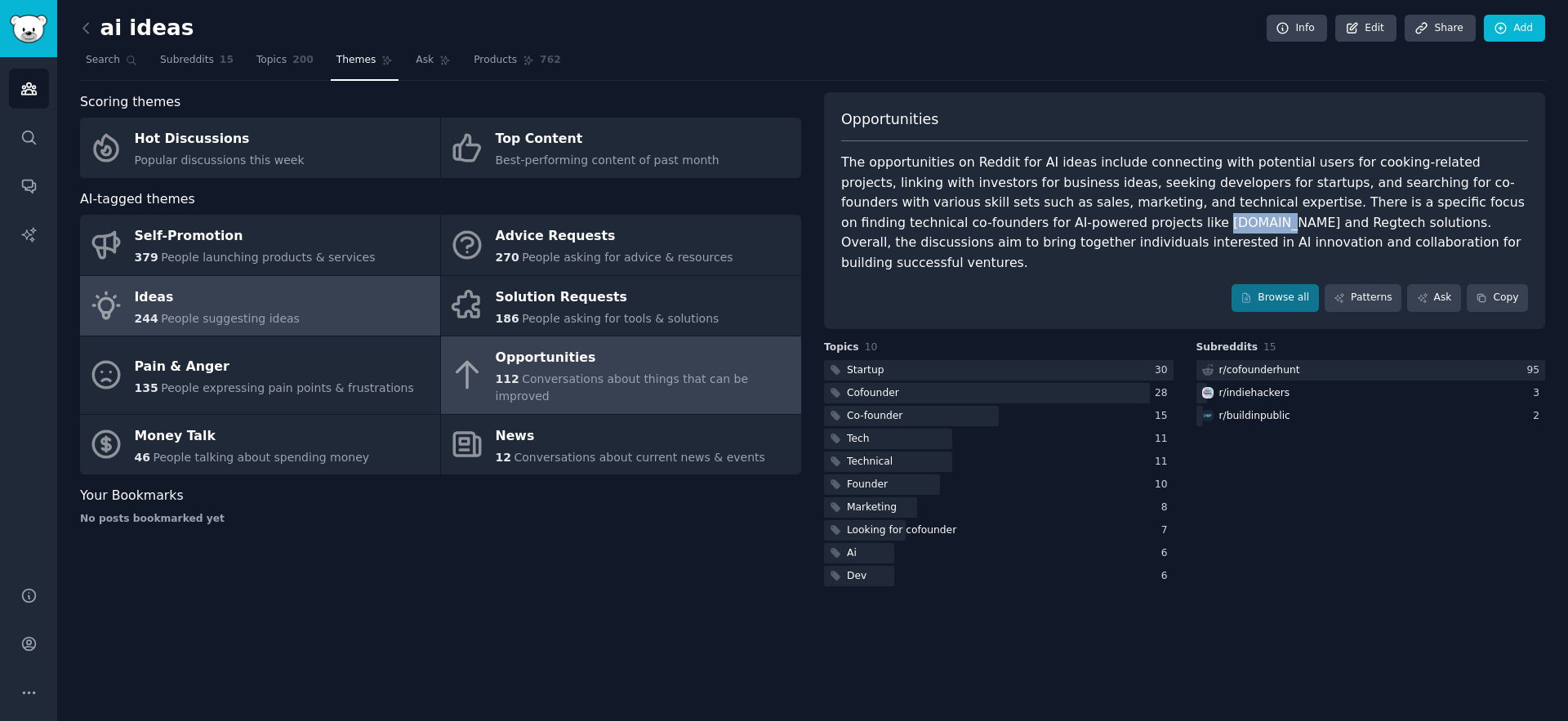
click at [276, 316] on span "People suggesting ideas" at bounding box center [230, 318] width 138 height 13
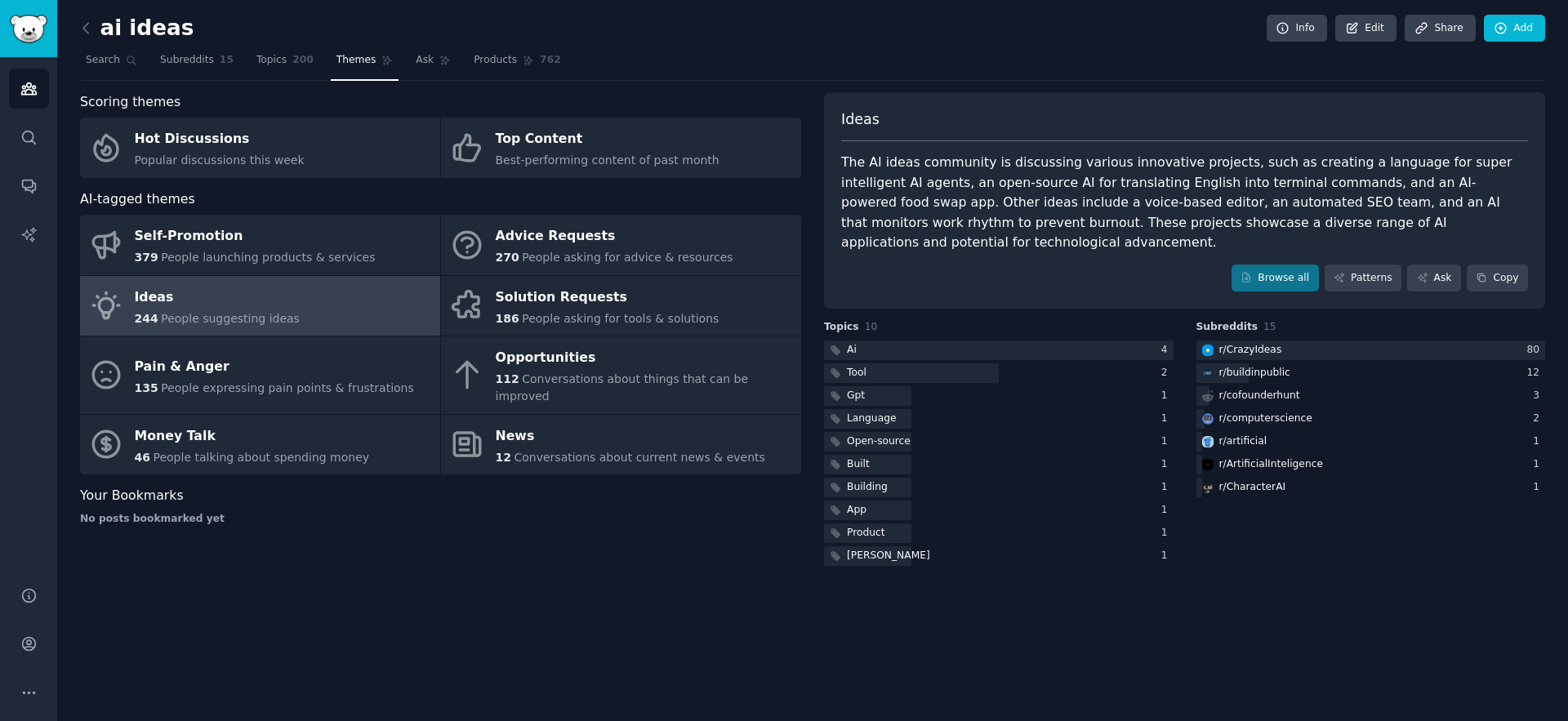
click at [1324, 264] on div "Browse all Patterns Ask Copy" at bounding box center [1184, 278] width 686 height 28
click at [1306, 264] on link "Browse all" at bounding box center [1275, 278] width 87 height 28
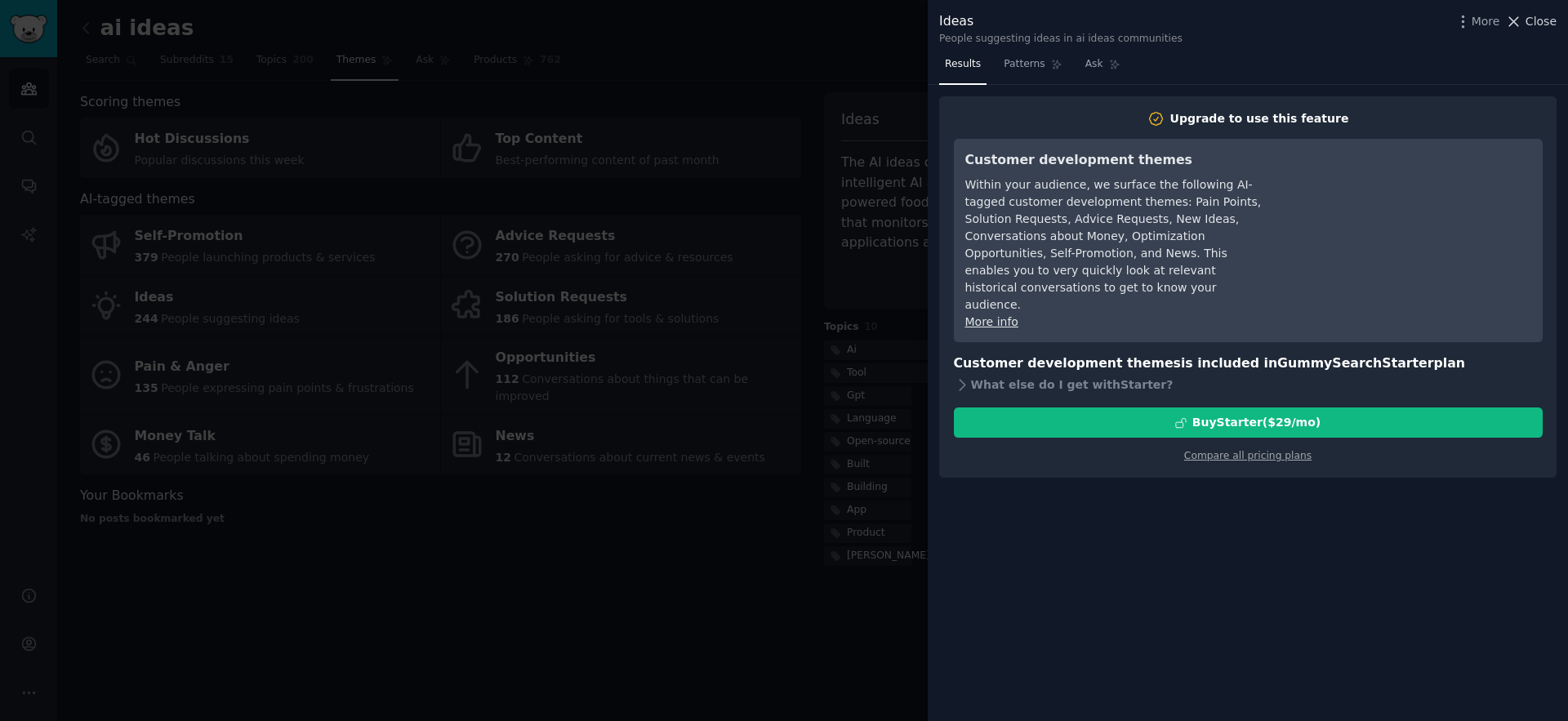
click at [1520, 25] on icon at bounding box center [1513, 22] width 17 height 17
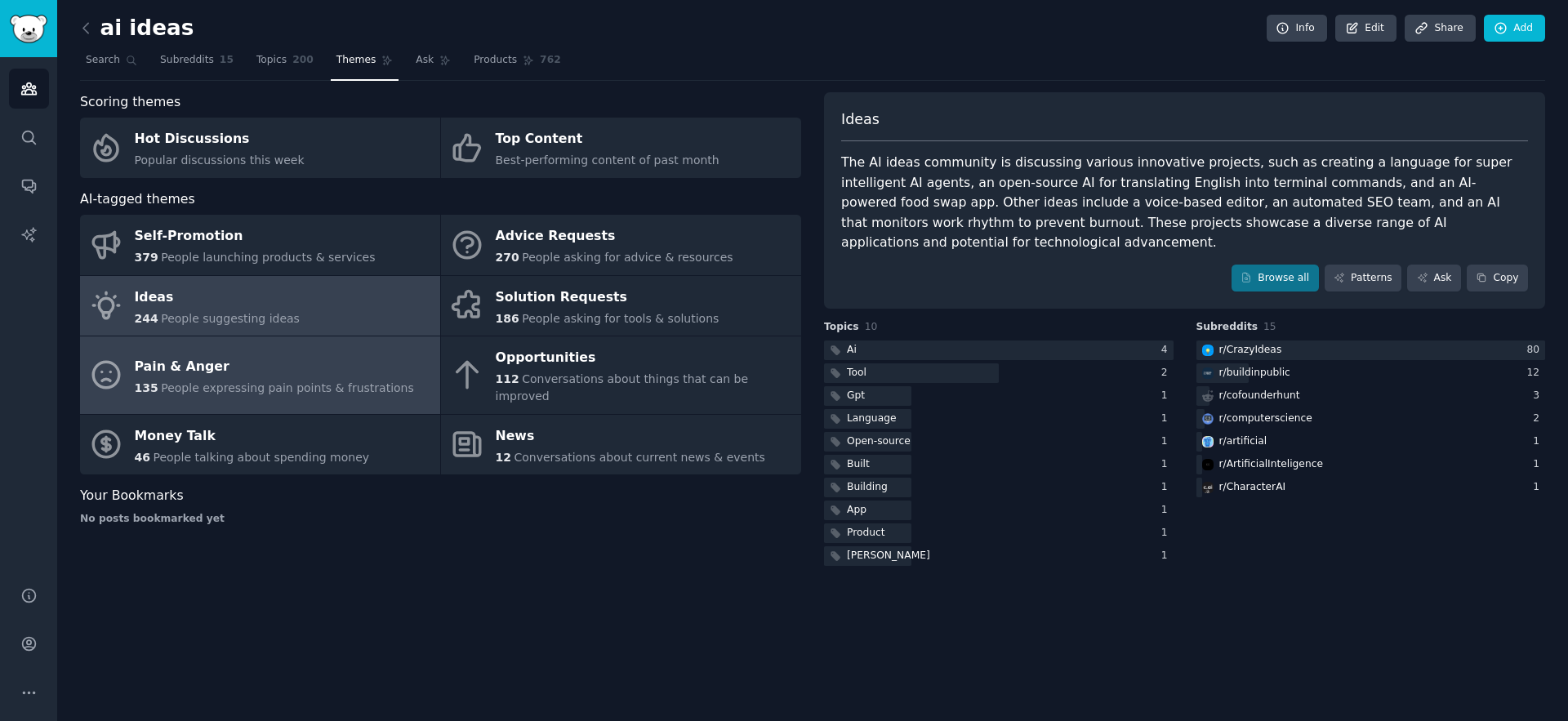
click at [227, 366] on div "Pain & Anger" at bounding box center [274, 366] width 279 height 26
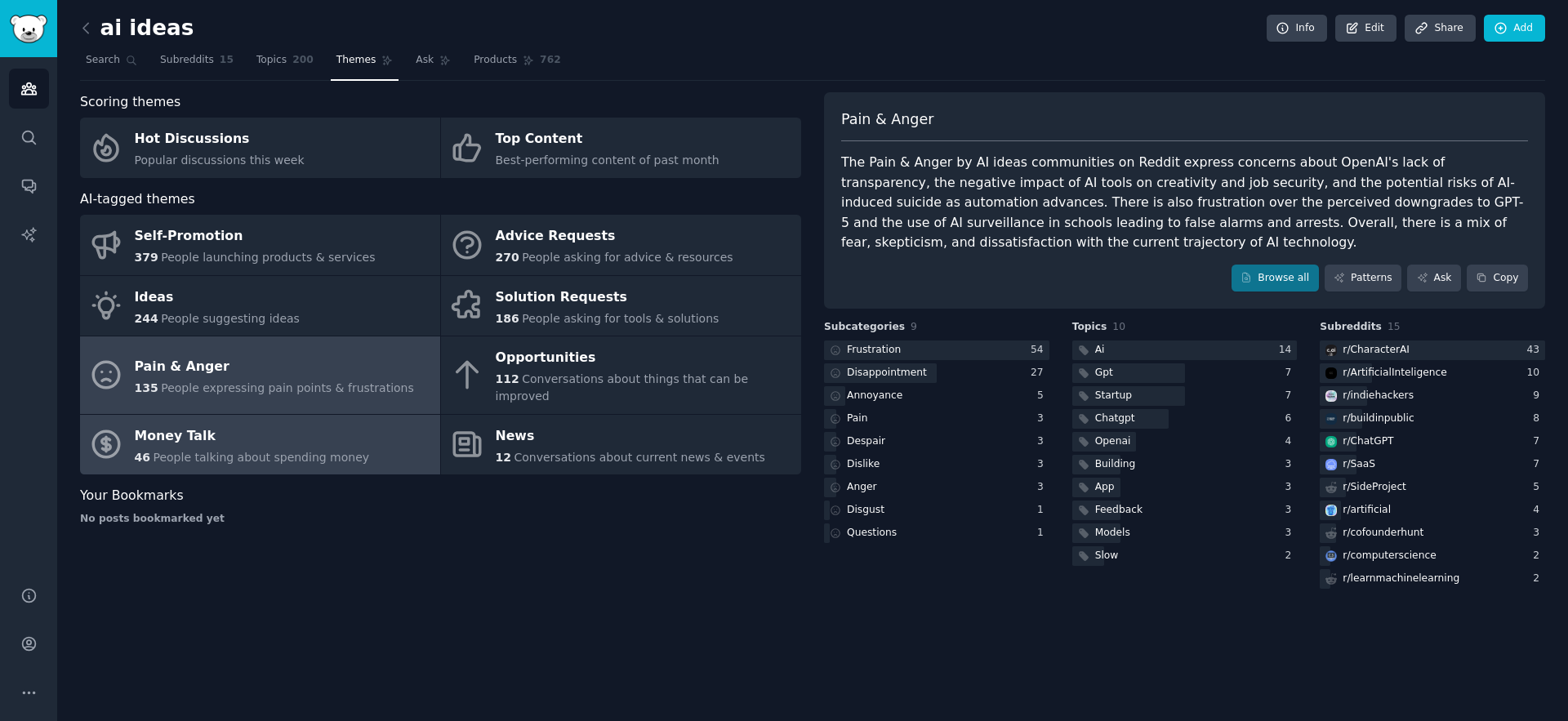
click at [188, 451] on span "People talking about spending money" at bounding box center [261, 458] width 216 height 13
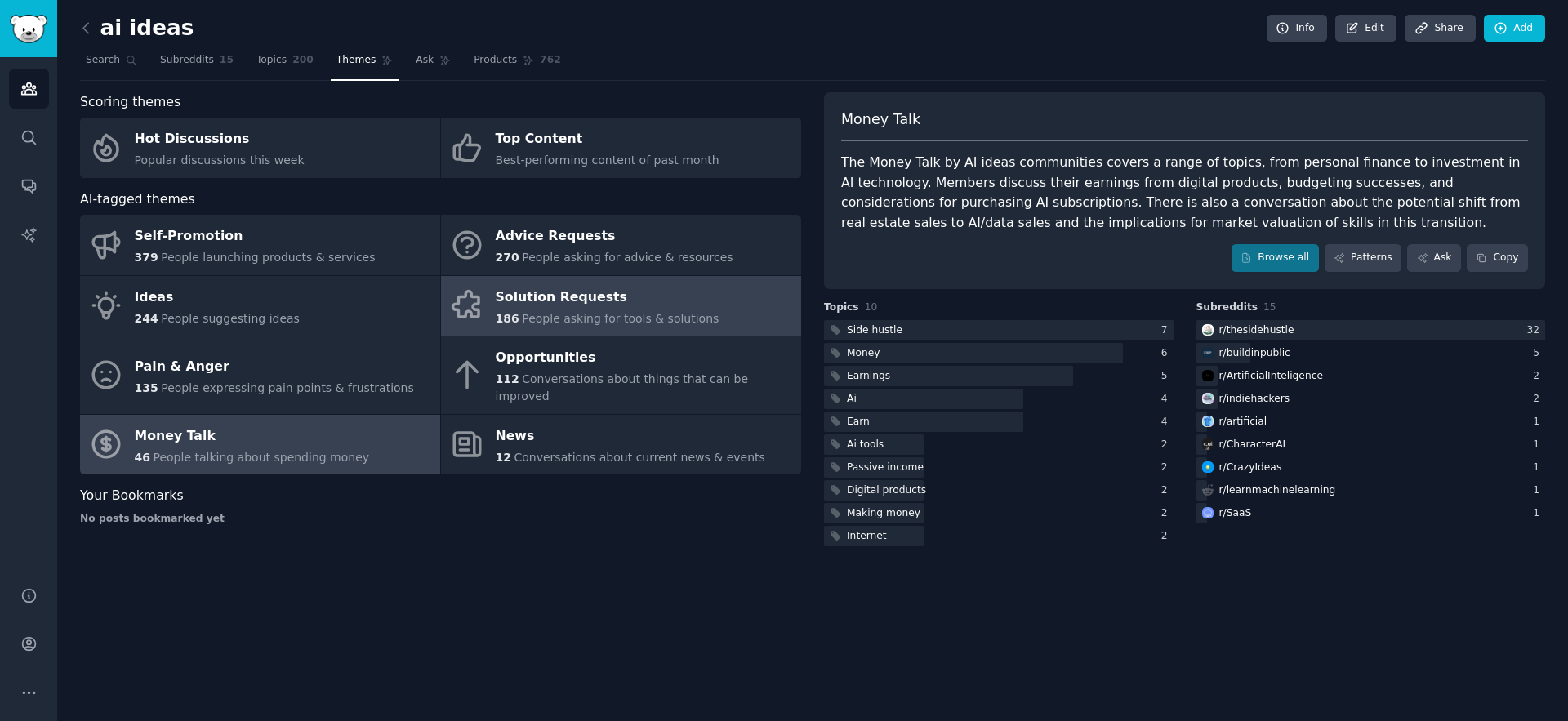
click at [555, 295] on div "Solution Requests" at bounding box center [607, 297] width 224 height 26
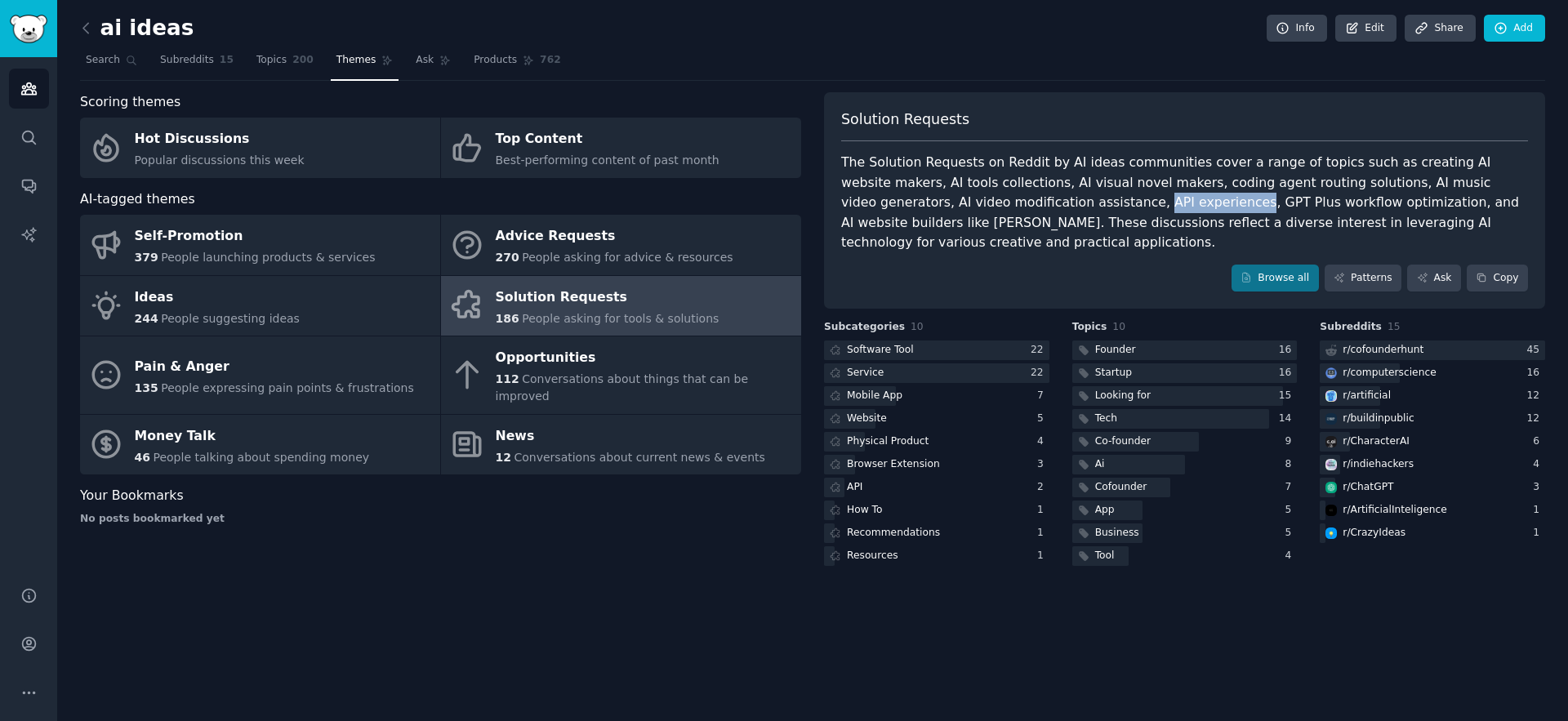
drag, startPoint x: 985, startPoint y: 205, endPoint x: 1075, endPoint y: 207, distance: 90.0
click at [1075, 207] on div "The Solution Requests on Reddit by AI ideas communities cover a range of topics…" at bounding box center [1184, 203] width 686 height 100
copy div "API experiences"
